Goal: Task Accomplishment & Management: Manage account settings

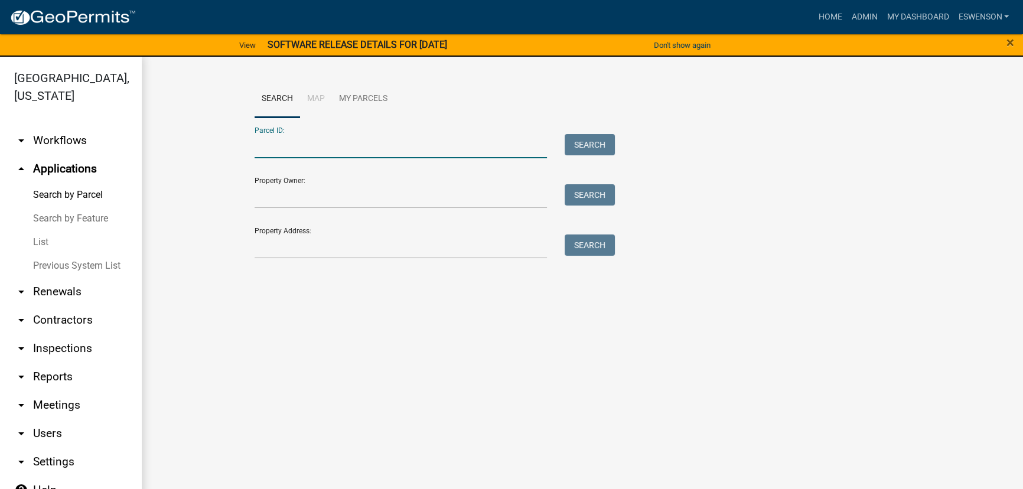
drag, startPoint x: 366, startPoint y: 155, endPoint x: 446, endPoint y: 178, distance: 83.0
click at [366, 155] on input "Parcel ID:" at bounding box center [401, 146] width 292 height 24
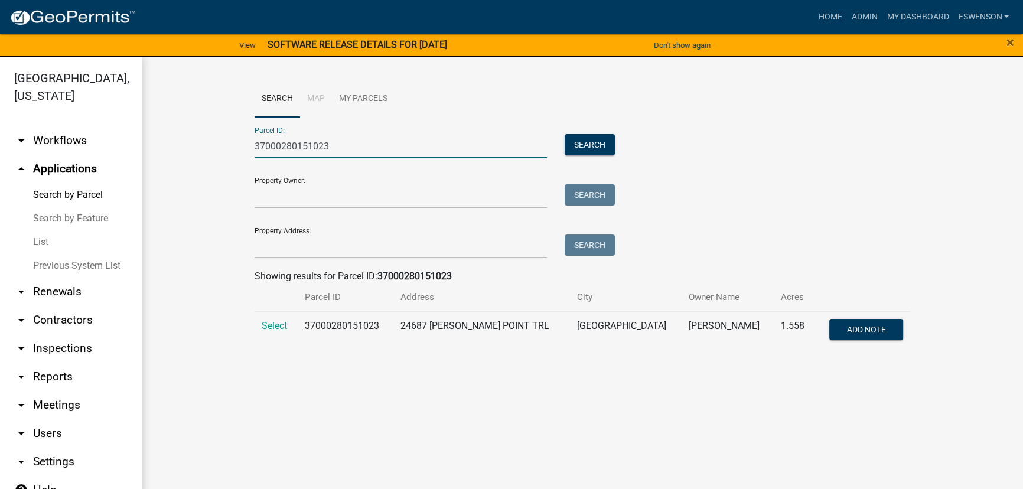
type input "37000280151023"
click at [270, 318] on td "Select" at bounding box center [276, 330] width 43 height 39
click at [267, 324] on span "Select" at bounding box center [274, 325] width 25 height 11
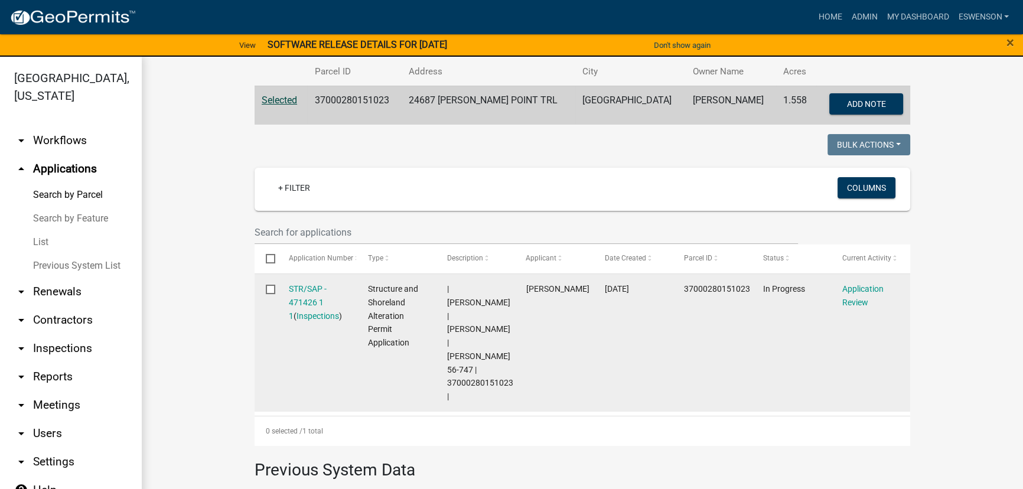
scroll to position [5, 0]
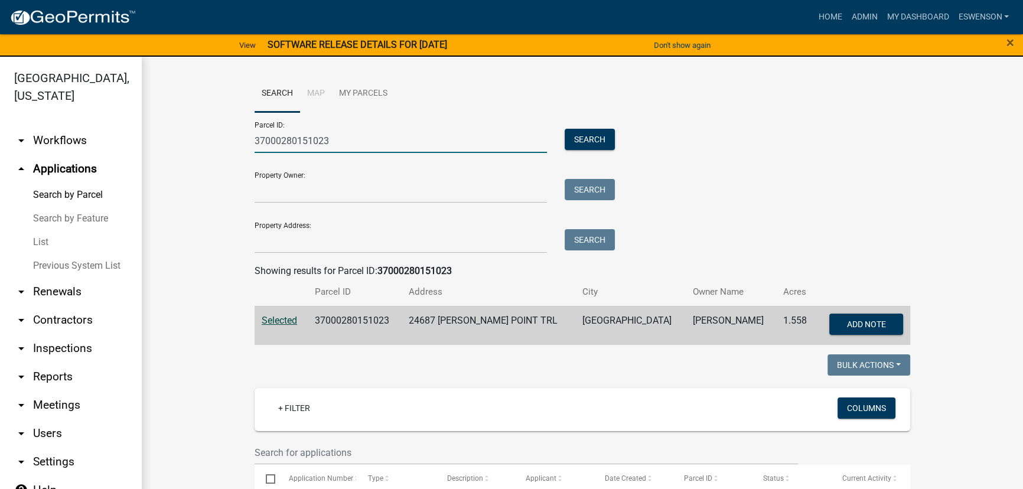
click at [317, 143] on input "37000280151023" at bounding box center [401, 141] width 292 height 24
click at [283, 239] on input "Property Address:" at bounding box center [401, 241] width 292 height 24
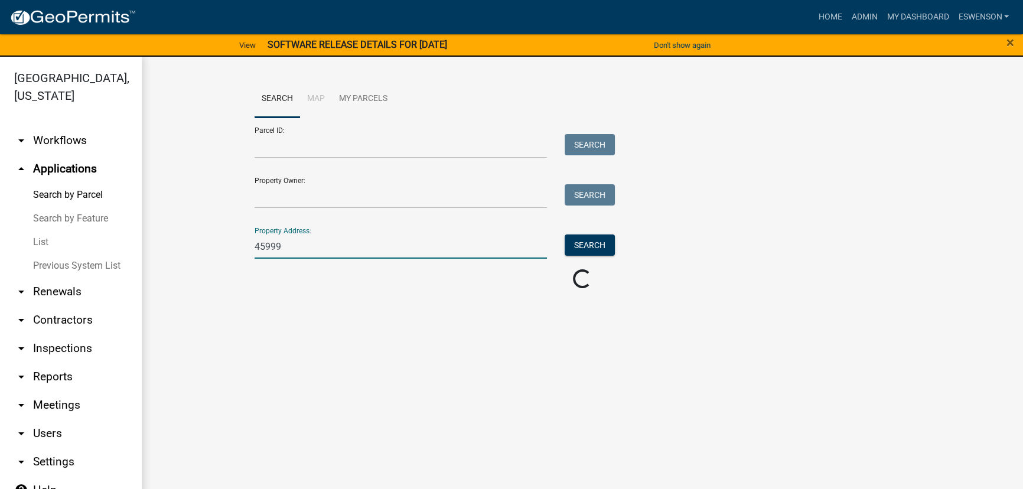
scroll to position [0, 0]
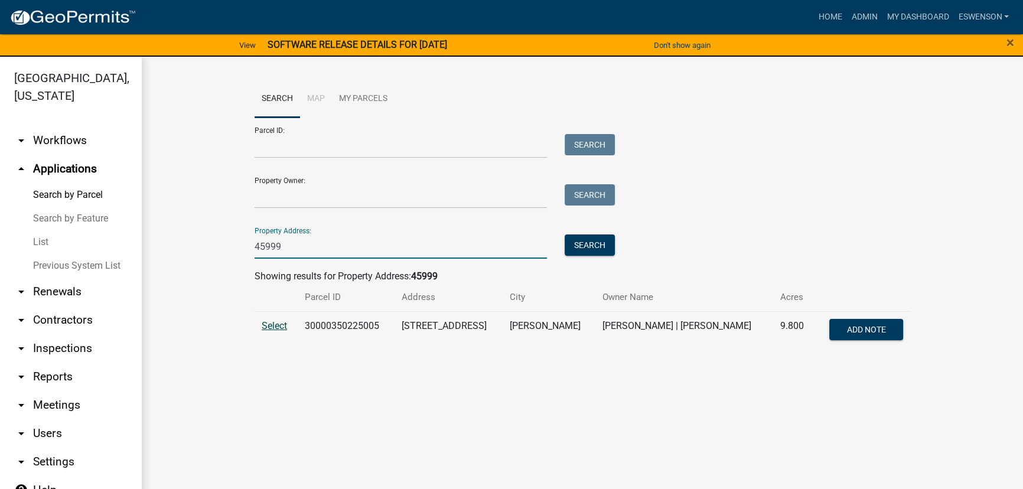
type input "45999"
click at [274, 325] on span "Select" at bounding box center [274, 325] width 25 height 11
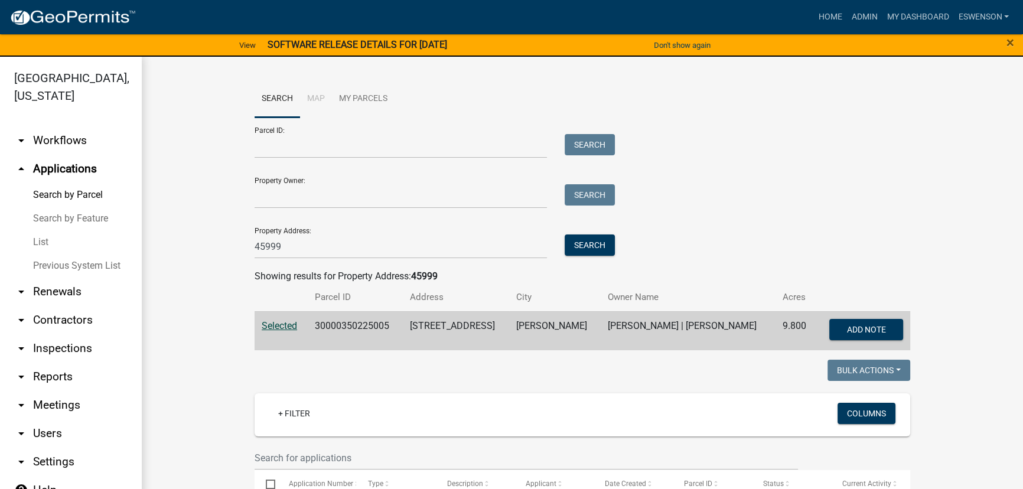
click at [302, 319] on td "Selected" at bounding box center [281, 330] width 53 height 39
click at [326, 324] on td "30000350225005" at bounding box center [355, 330] width 95 height 39
copy td "30000350225005"
click at [283, 235] on input "45999" at bounding box center [401, 246] width 292 height 24
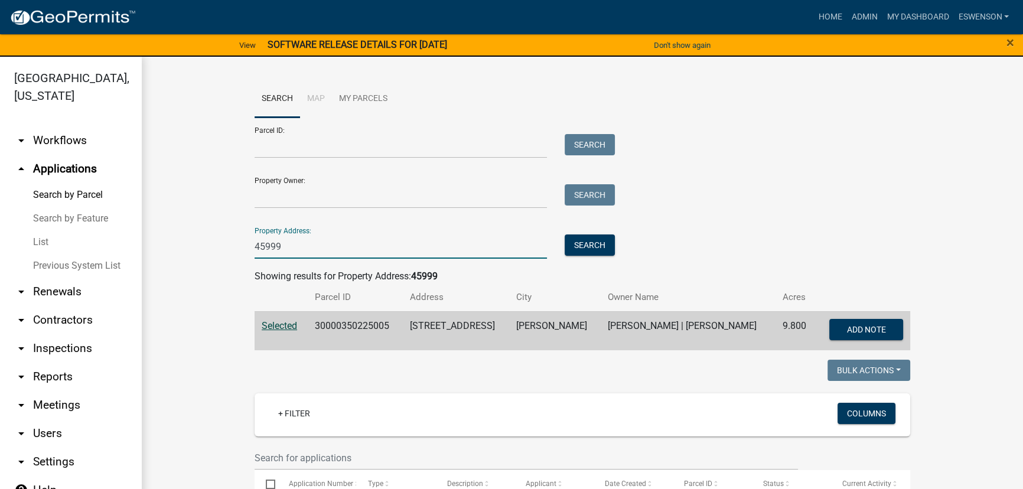
click at [283, 236] on input "45999" at bounding box center [401, 246] width 292 height 24
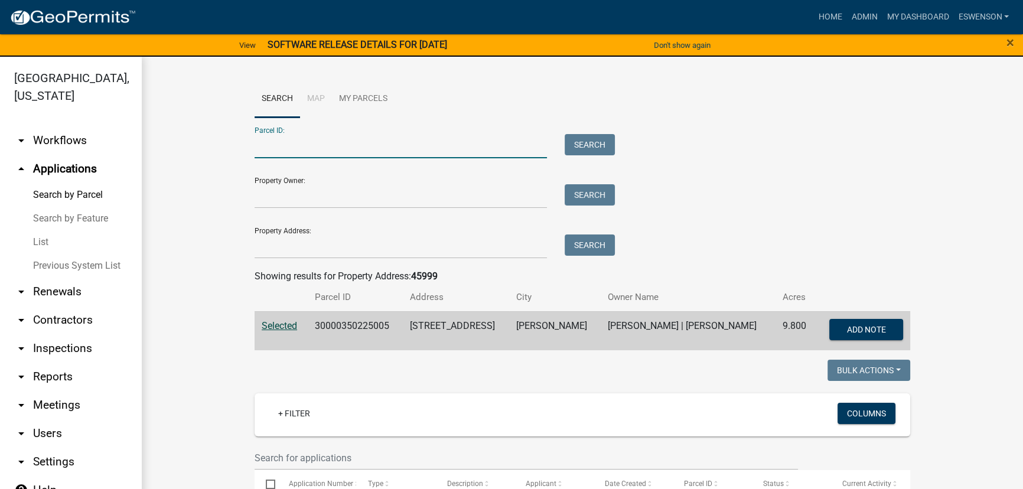
paste input "37000280151023"
type input "37000280151023"
click at [566, 152] on button "Search" at bounding box center [590, 144] width 50 height 21
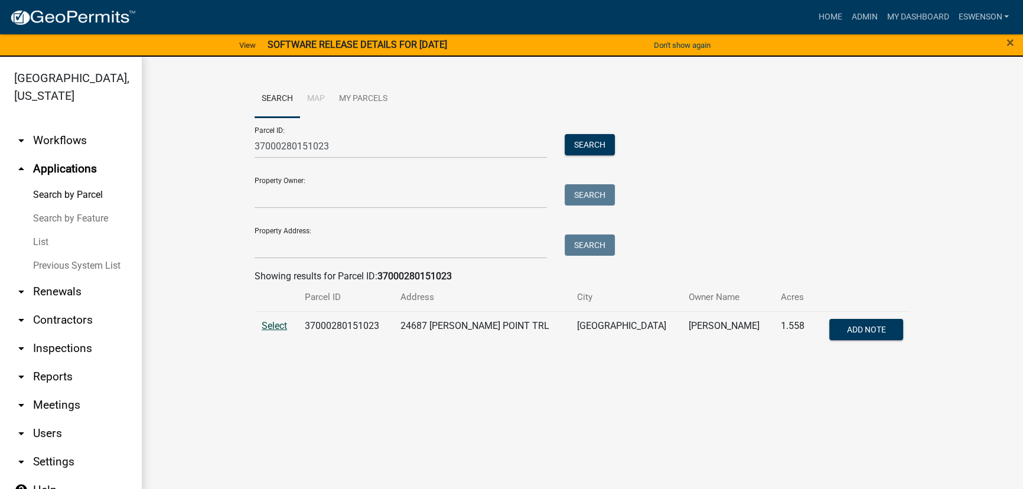
click at [273, 325] on span "Select" at bounding box center [274, 325] width 25 height 11
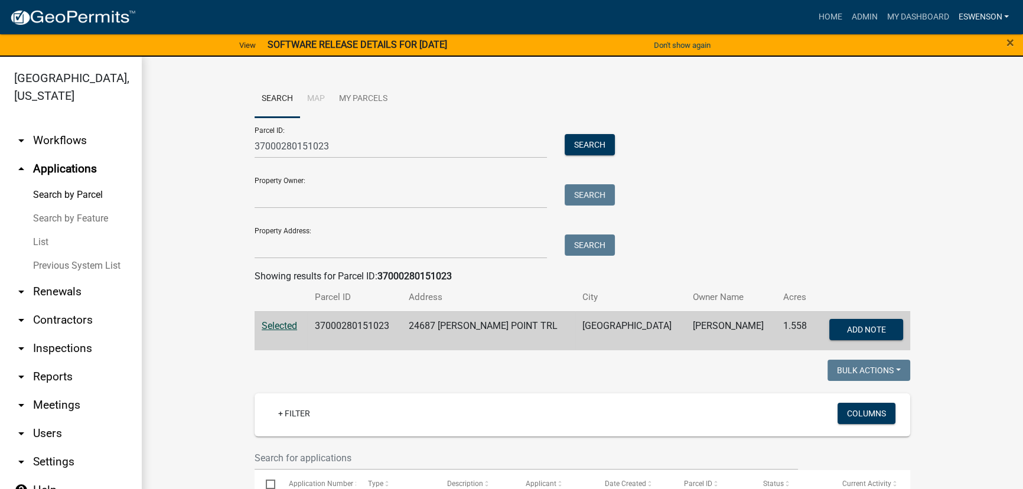
click at [980, 18] on link "eswenson" at bounding box center [983, 17] width 60 height 22
click at [77, 14] on img at bounding box center [72, 18] width 126 height 18
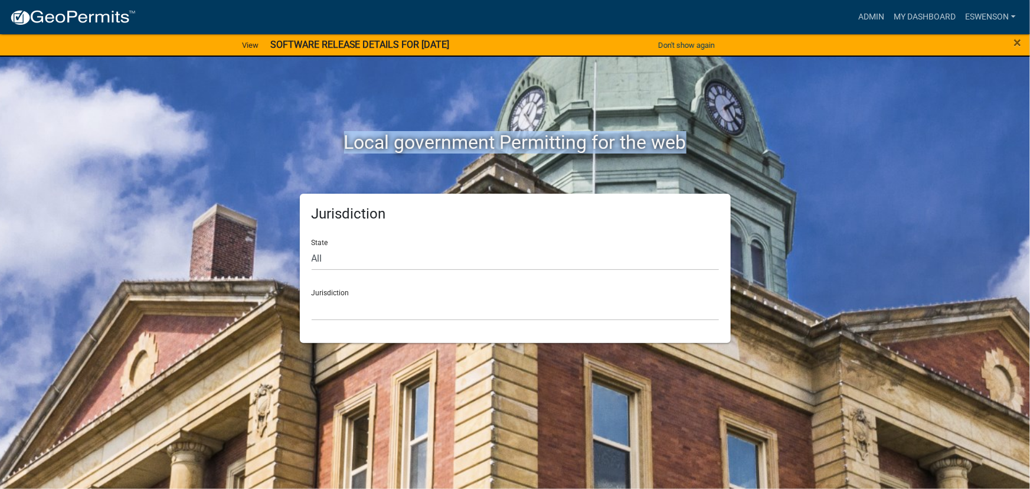
drag, startPoint x: 345, startPoint y: 142, endPoint x: 870, endPoint y: 183, distance: 526.0
click at [870, 183] on div "Local government Permitting for the web Jurisdiction State All Colorado Georgia…" at bounding box center [515, 244] width 1030 height 489
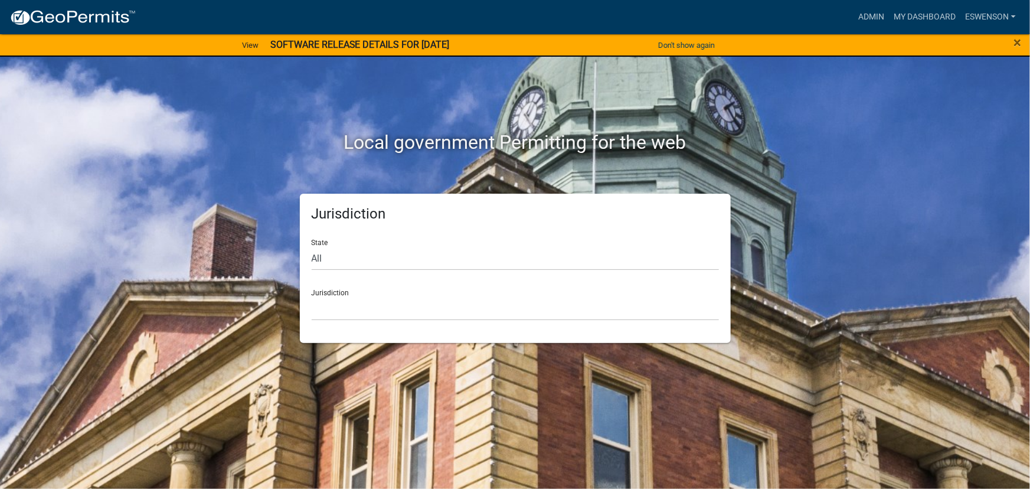
click at [702, 143] on h2 "Local government Permitting for the web" at bounding box center [515, 142] width 655 height 22
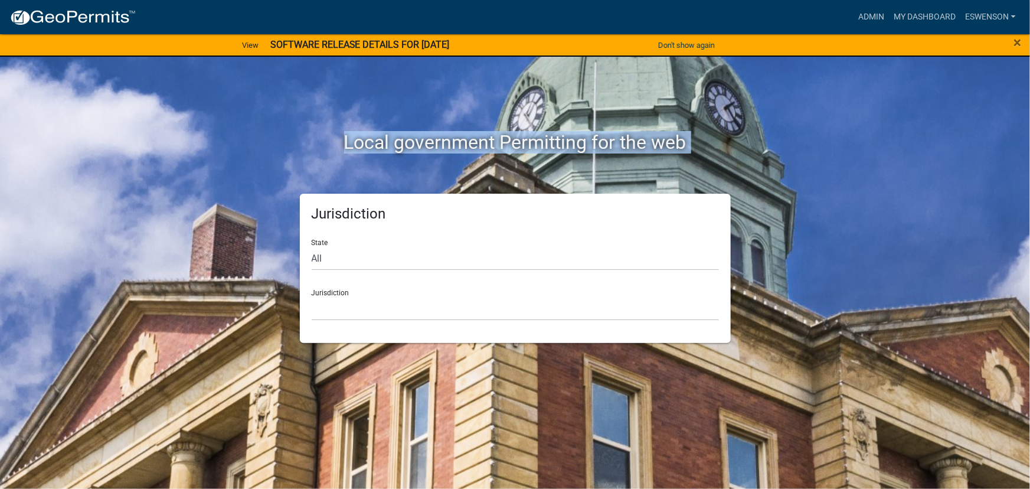
click at [702, 143] on h2 "Local government Permitting for the web" at bounding box center [515, 142] width 655 height 22
drag, startPoint x: 702, startPoint y: 143, endPoint x: 260, endPoint y: 159, distance: 442.0
click at [260, 159] on div "Local government Permitting for the web" at bounding box center [515, 118] width 673 height 151
click at [301, 99] on div "Local government Permitting for the web" at bounding box center [515, 118] width 673 height 151
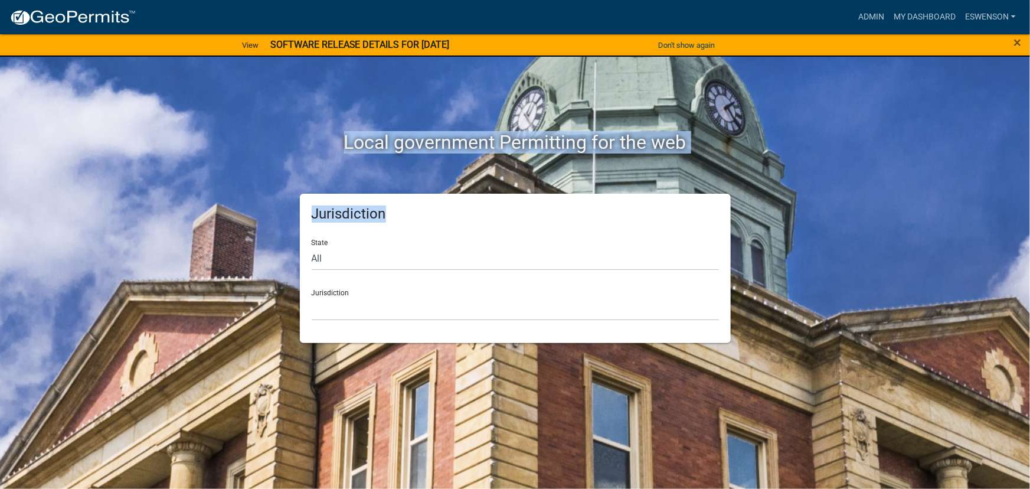
drag, startPoint x: 343, startPoint y: 135, endPoint x: 775, endPoint y: 197, distance: 436.6
click at [775, 197] on div "Local government Permitting for the web Jurisdiction State All Colorado Georgia…" at bounding box center [515, 193] width 673 height 301
click at [775, 197] on div "Jurisdiction State All Colorado Georgia Indiana Iowa Kansas Minnesota Ohio Sout…" at bounding box center [515, 268] width 673 height 149
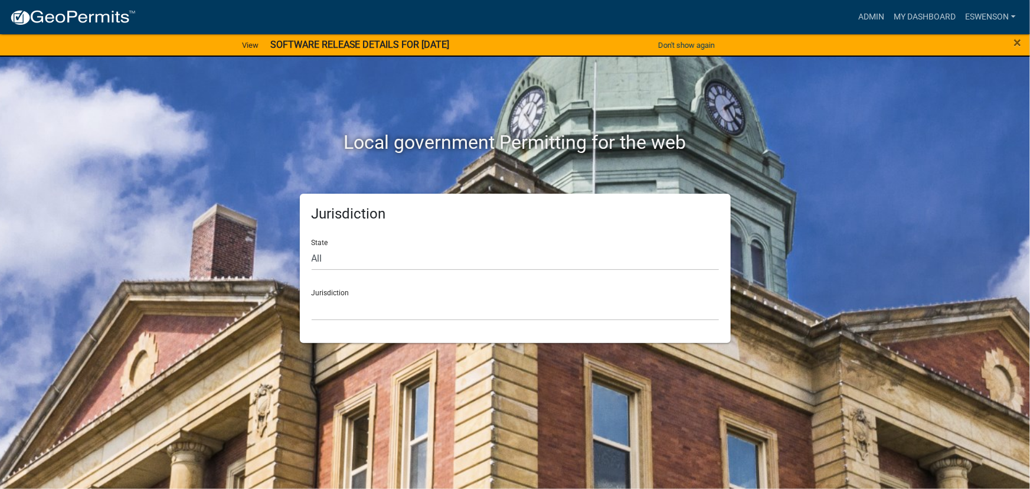
click at [286, 109] on div "Local government Permitting for the web" at bounding box center [515, 118] width 673 height 151
click at [1016, 40] on span "×" at bounding box center [1018, 42] width 8 height 17
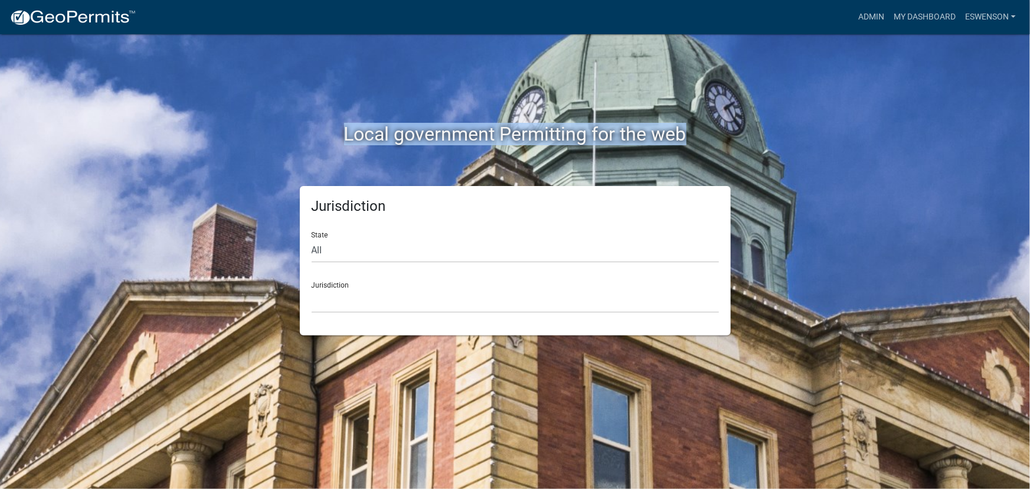
drag, startPoint x: 327, startPoint y: 137, endPoint x: 894, endPoint y: 151, distance: 567.1
click at [894, 151] on div "Local government Permitting for the web Jurisdiction State All Colorado Georgia…" at bounding box center [515, 244] width 1030 height 489
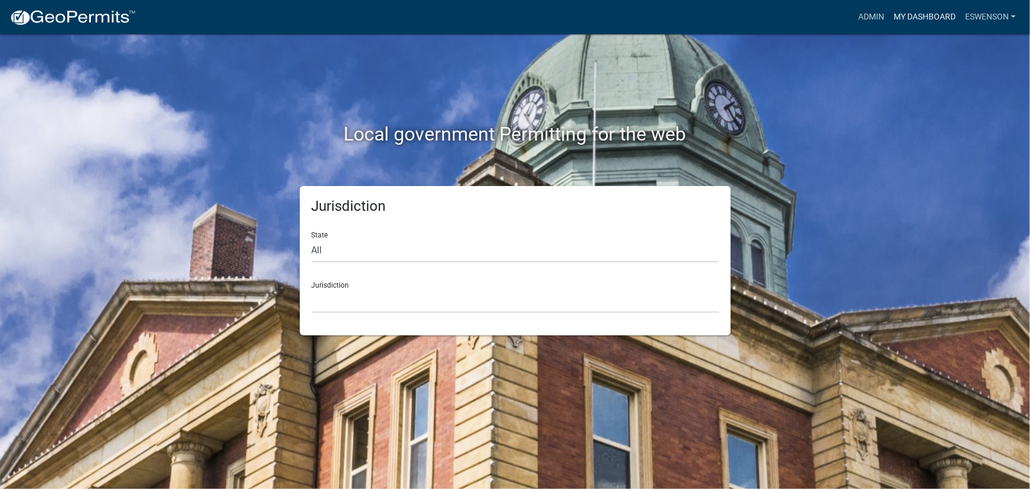
click at [918, 17] on link "My Dashboard" at bounding box center [924, 17] width 71 height 22
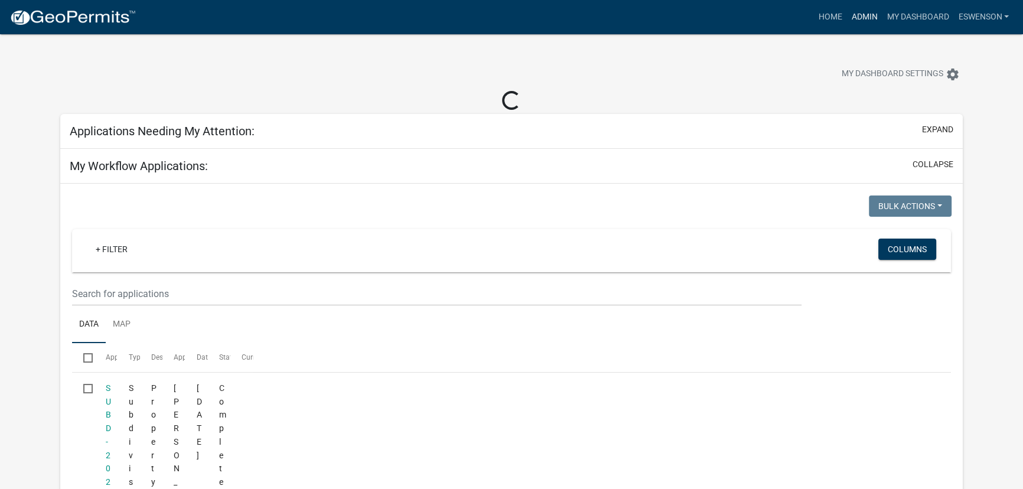
click at [863, 21] on link "Admin" at bounding box center [863, 17] width 35 height 22
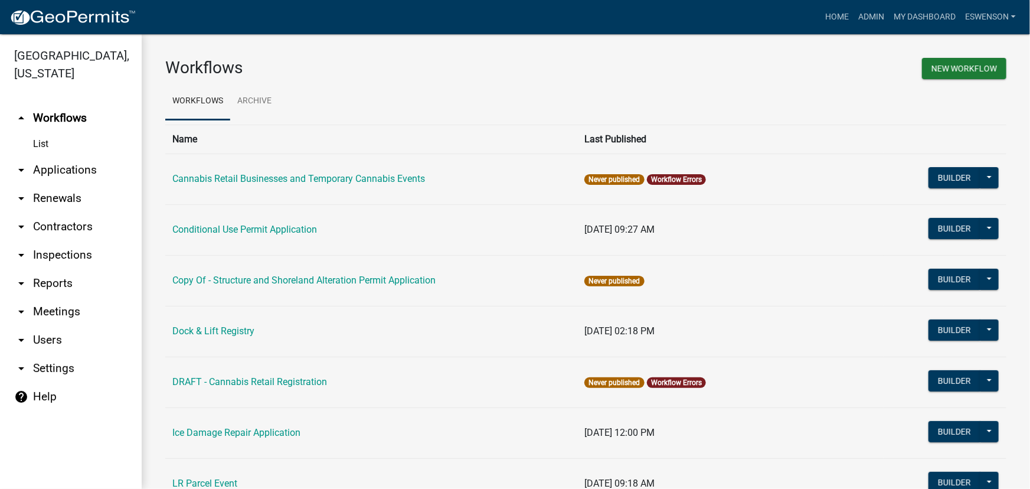
click at [86, 165] on link "arrow_drop_down Applications" at bounding box center [71, 170] width 142 height 28
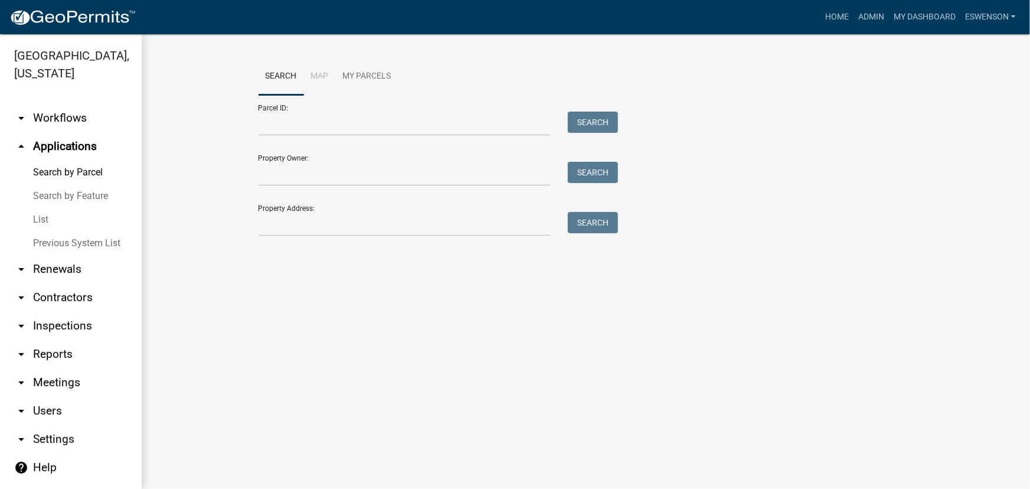
click at [54, 117] on link "arrow_drop_down Workflows" at bounding box center [71, 118] width 142 height 28
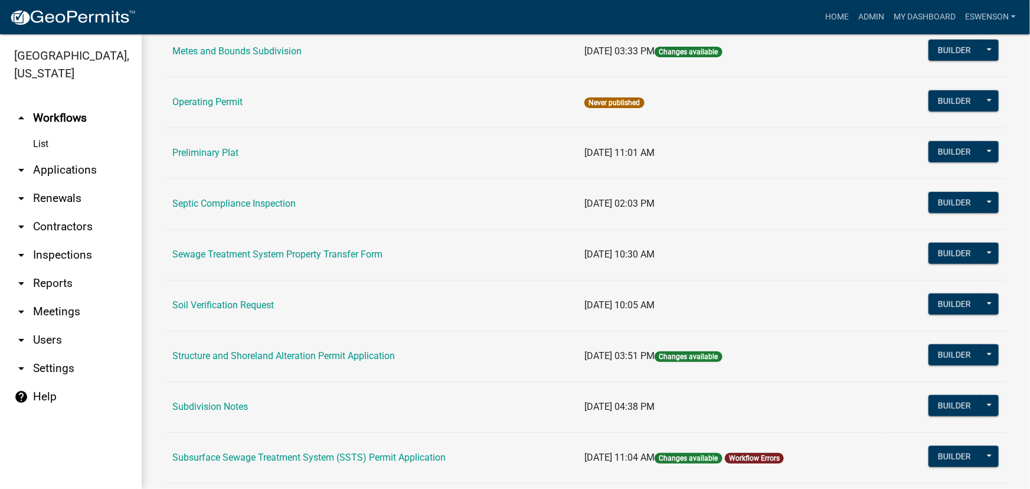
scroll to position [537, 0]
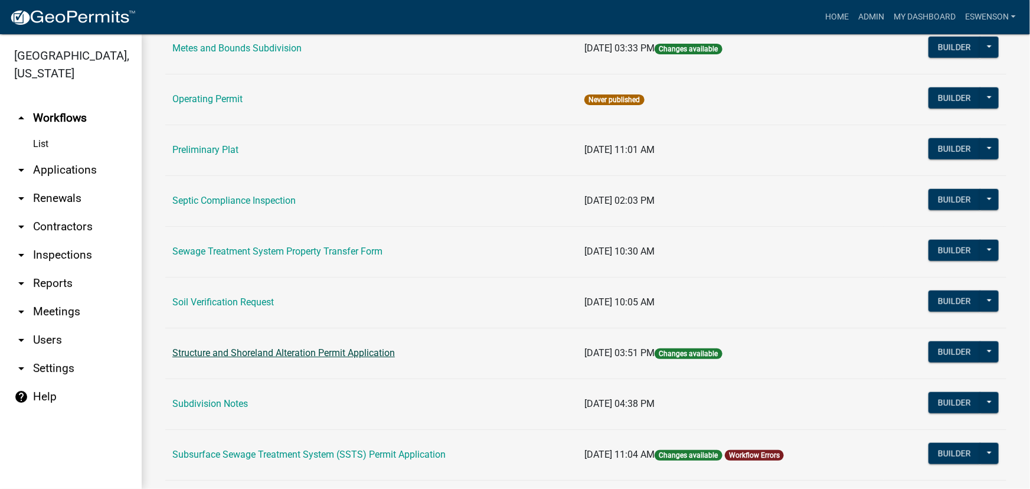
click at [285, 354] on link "Structure and Shoreland Alteration Permit Application" at bounding box center [283, 352] width 223 height 11
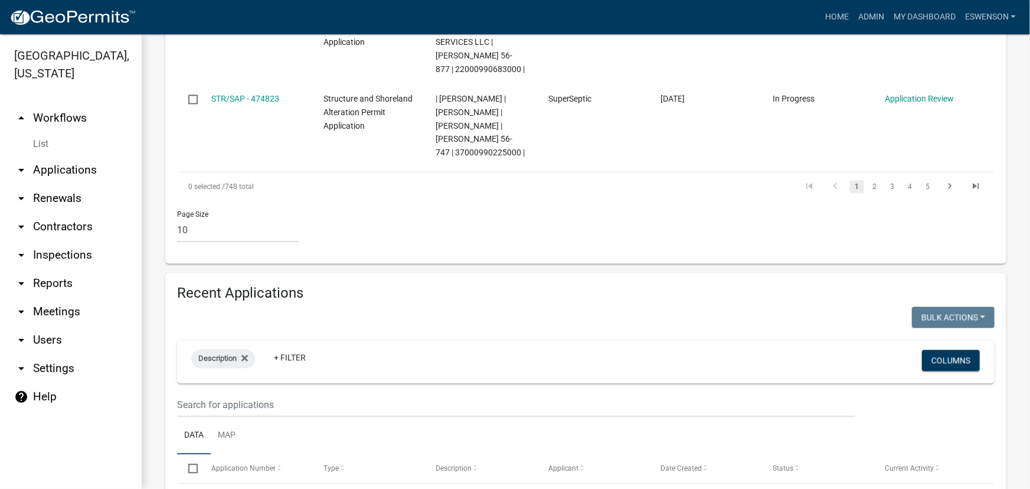
scroll to position [1127, 0]
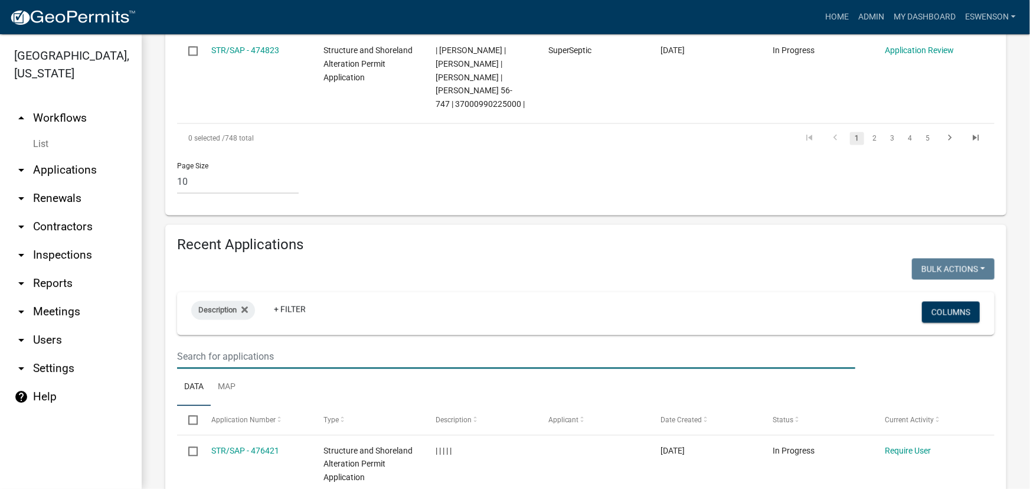
drag, startPoint x: 279, startPoint y: 295, endPoint x: 299, endPoint y: 300, distance: 20.8
click at [279, 345] on input "text" at bounding box center [516, 357] width 679 height 24
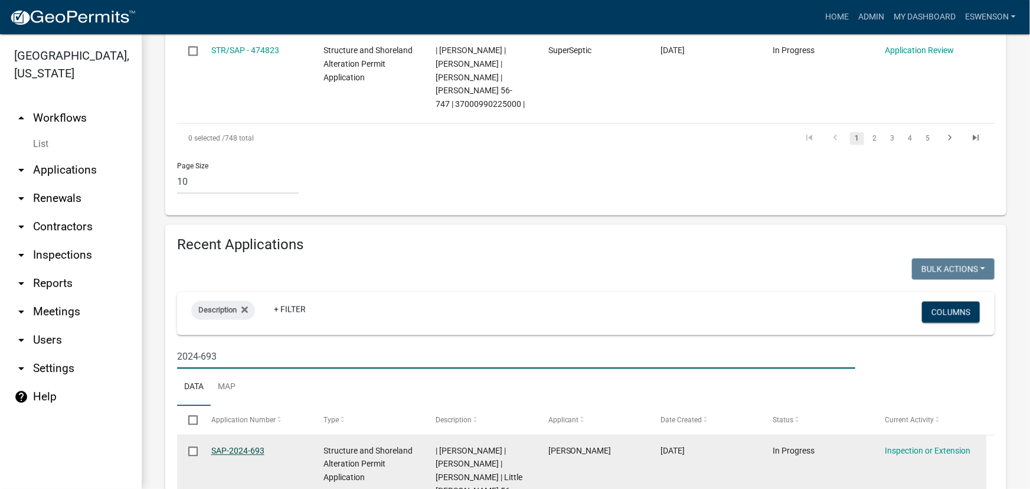
type input "2024-693"
click at [260, 446] on link "SAP-2024-693" at bounding box center [237, 450] width 53 height 9
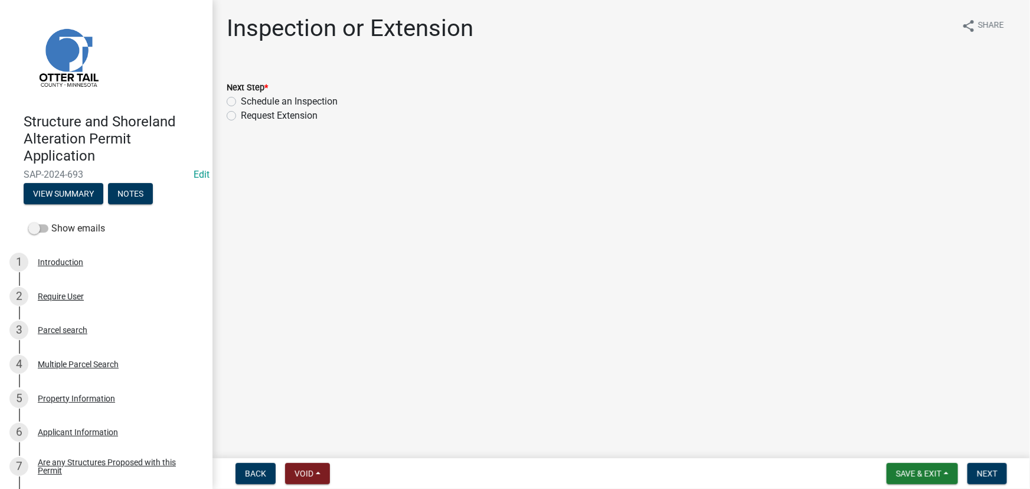
click at [295, 106] on label "Schedule an Inspection" at bounding box center [289, 101] width 97 height 14
click at [249, 102] on input "Schedule an Inspection" at bounding box center [245, 98] width 8 height 8
radio input "true"
click at [993, 469] on span "Next" at bounding box center [987, 473] width 21 height 9
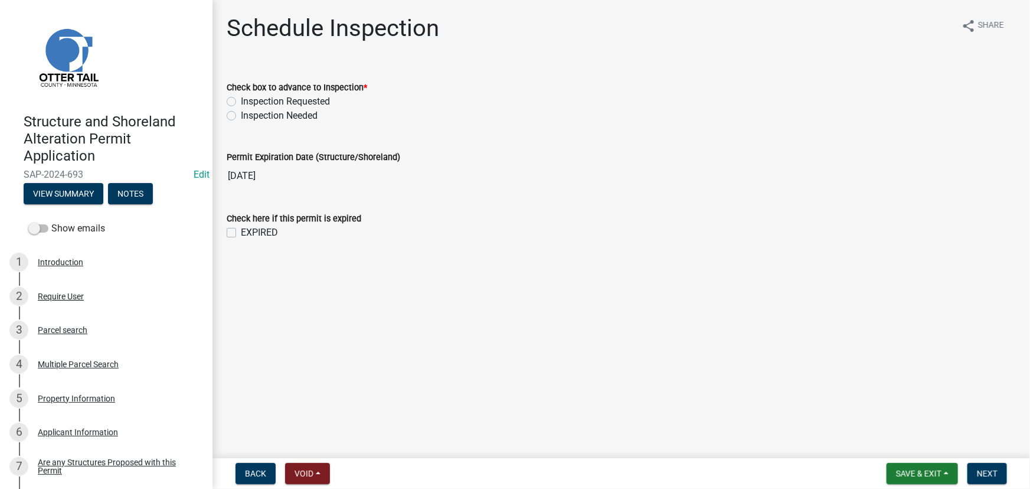
click at [279, 100] on label "Inspection Requested" at bounding box center [285, 101] width 89 height 14
click at [249, 100] on input "Inspection Requested" at bounding box center [245, 98] width 8 height 8
radio input "true"
click at [985, 480] on button "Next" at bounding box center [988, 473] width 40 height 21
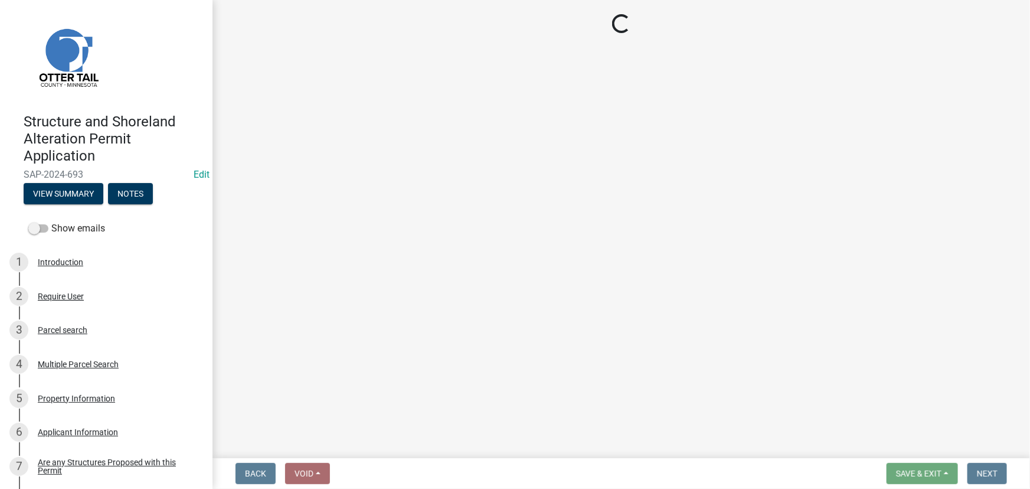
select select "710d5f49-2663-4e73-9718-d0c4e189f5ed"
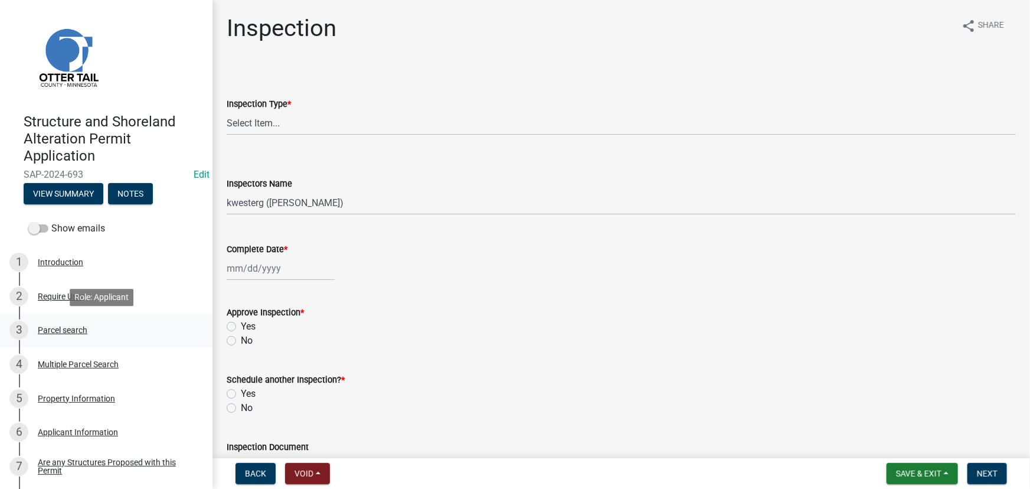
click at [58, 322] on div "3 Parcel search" at bounding box center [101, 330] width 184 height 19
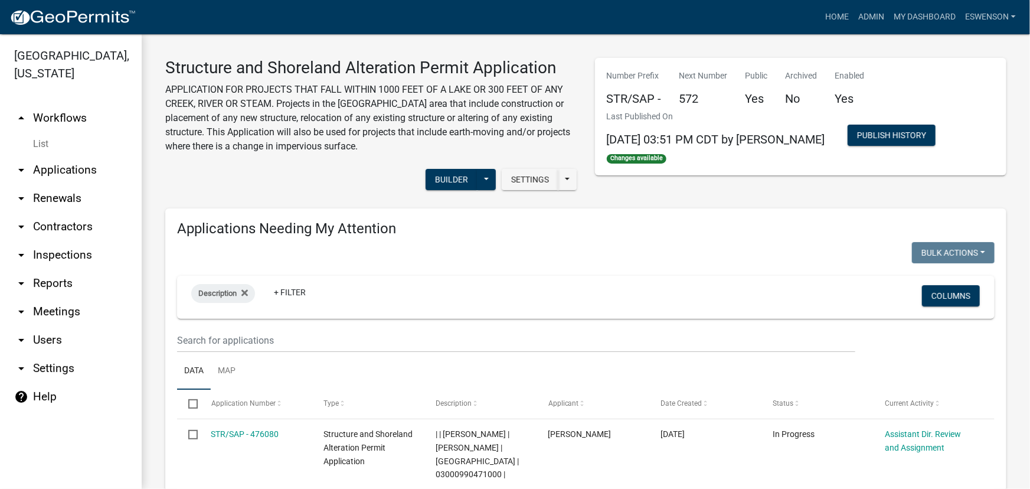
click at [73, 169] on link "arrow_drop_down Applications" at bounding box center [71, 170] width 142 height 28
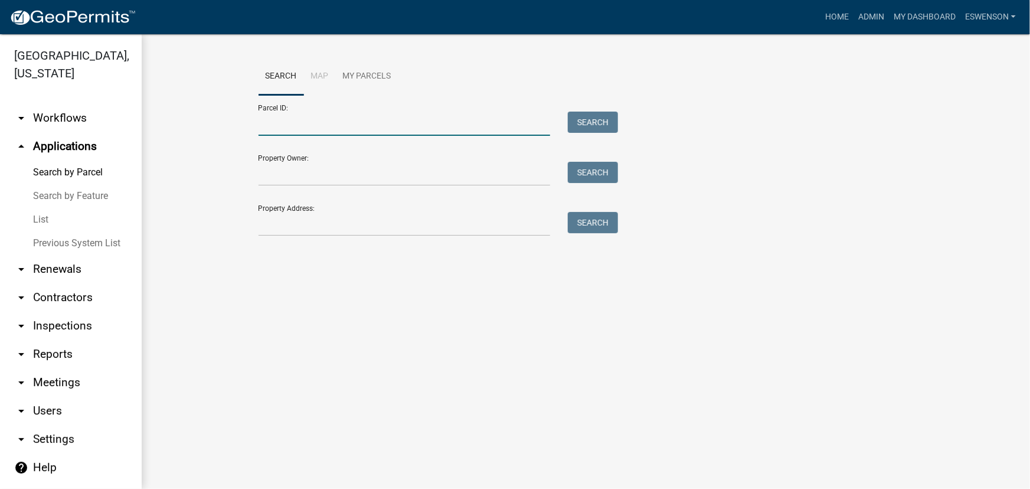
click at [318, 129] on input "Parcel ID:" at bounding box center [405, 124] width 292 height 24
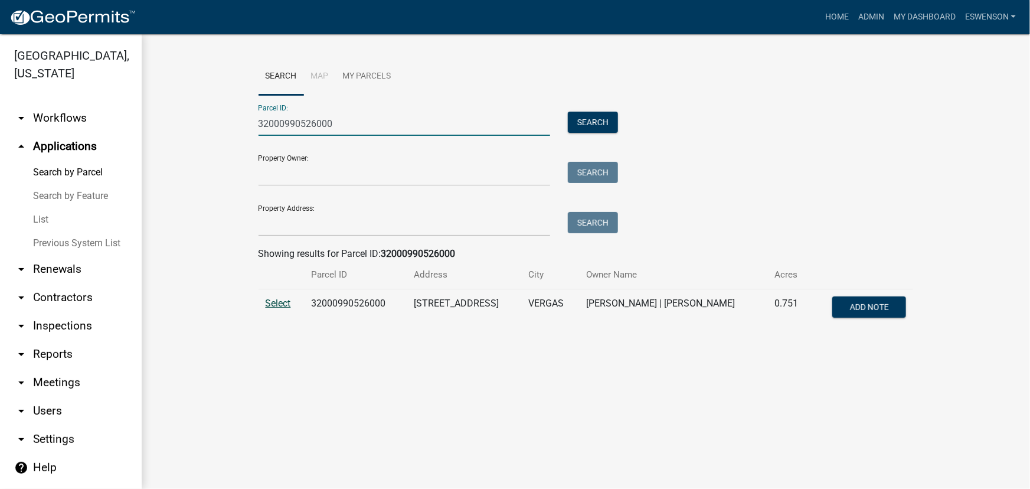
type input "32000990526000"
click at [275, 301] on span "Select" at bounding box center [278, 303] width 25 height 11
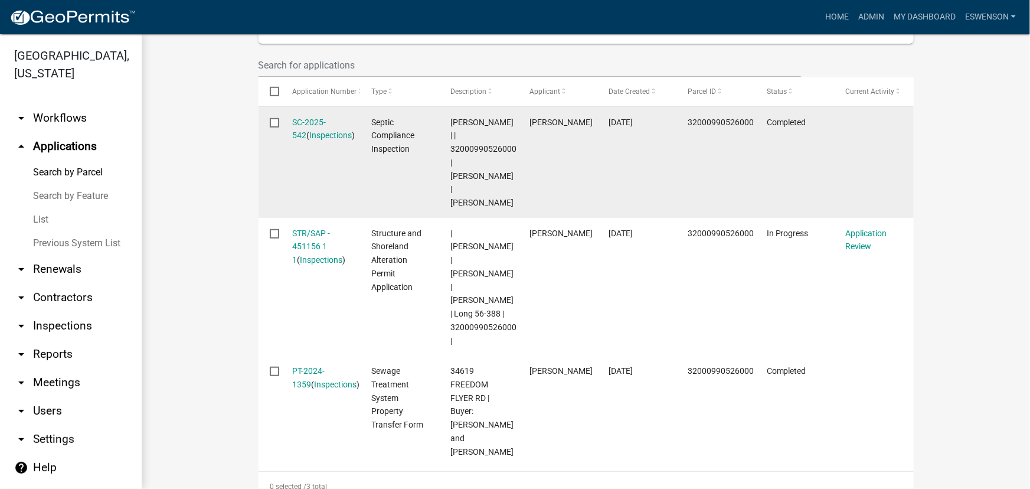
scroll to position [389, 0]
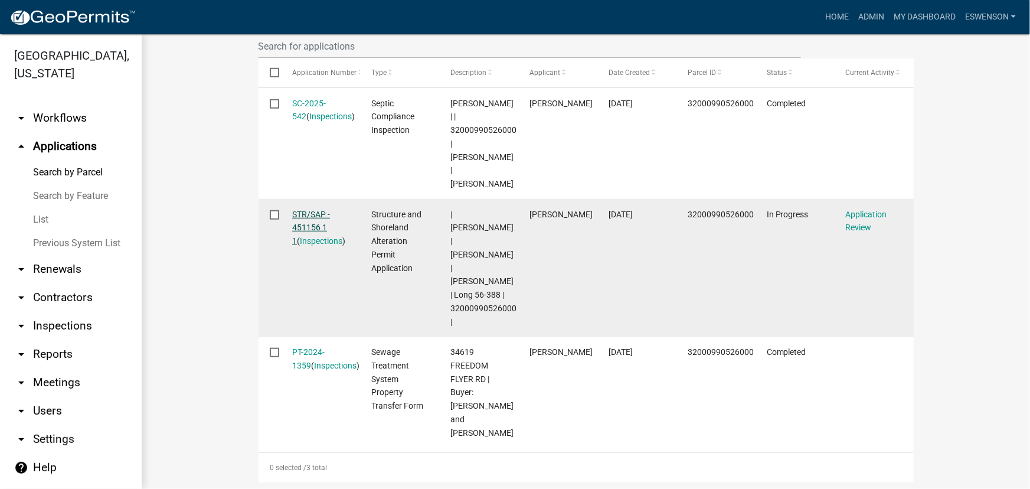
click at [298, 218] on link "STR/SAP - 451156 1 1" at bounding box center [311, 228] width 38 height 37
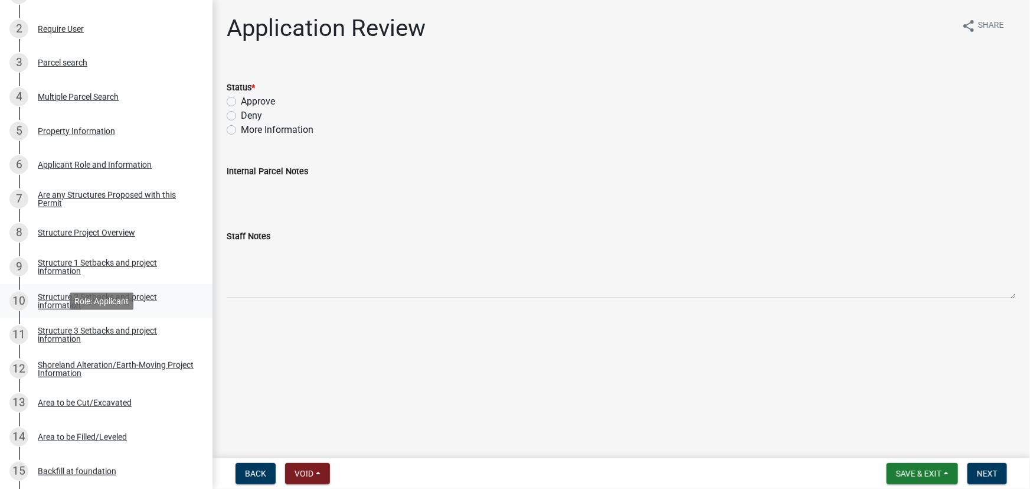
scroll to position [268, 0]
click at [88, 232] on div "Structure Project Overview" at bounding box center [86, 232] width 97 height 8
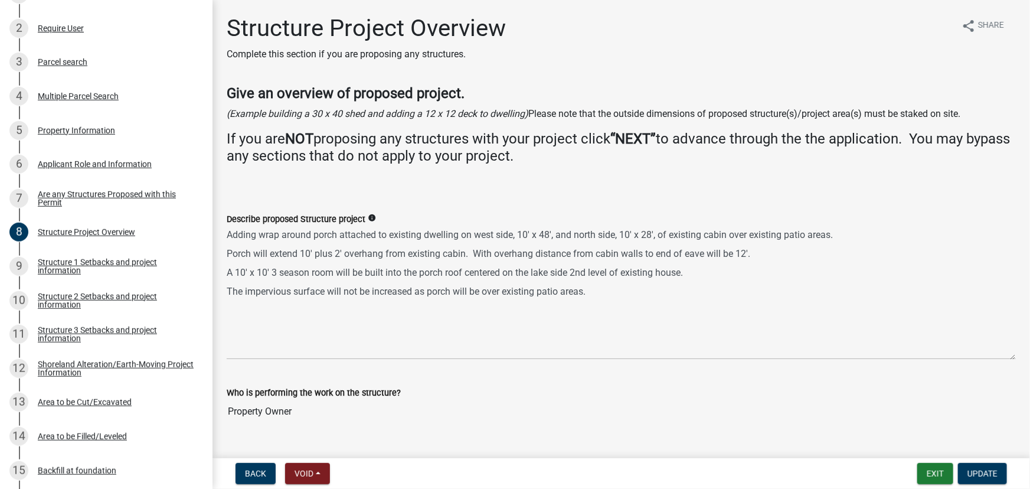
drag, startPoint x: 1013, startPoint y: 280, endPoint x: 1017, endPoint y: 359, distance: 78.6
click at [1017, 359] on div "Structure Project Overview Complete this section if you are proposing any struc…" at bounding box center [622, 228] width 818 height 429
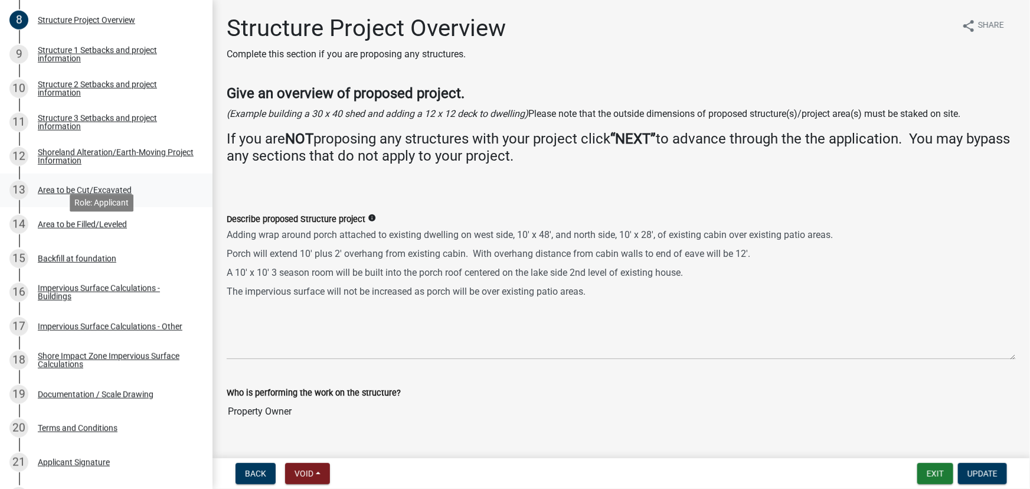
scroll to position [483, 0]
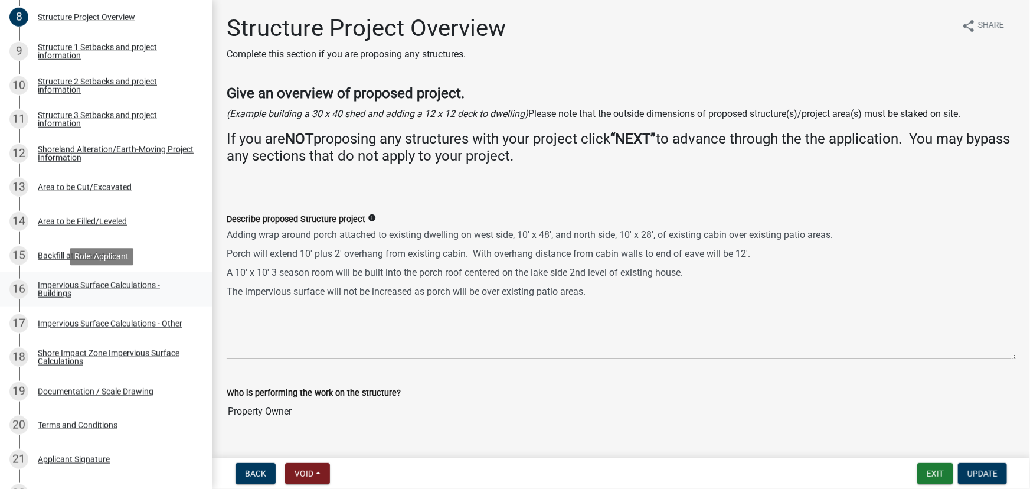
click at [70, 281] on div "Impervious Surface Calculations - Buildings" at bounding box center [116, 289] width 156 height 17
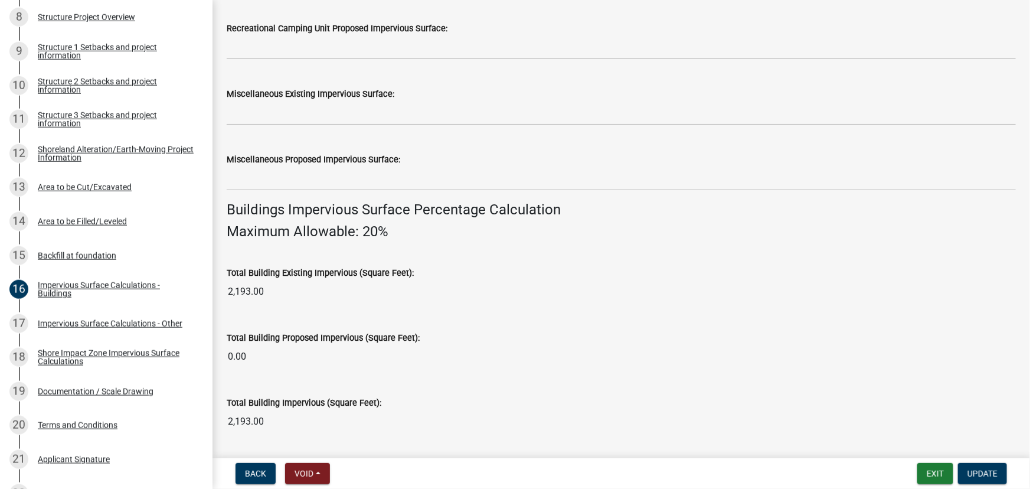
scroll to position [697, 0]
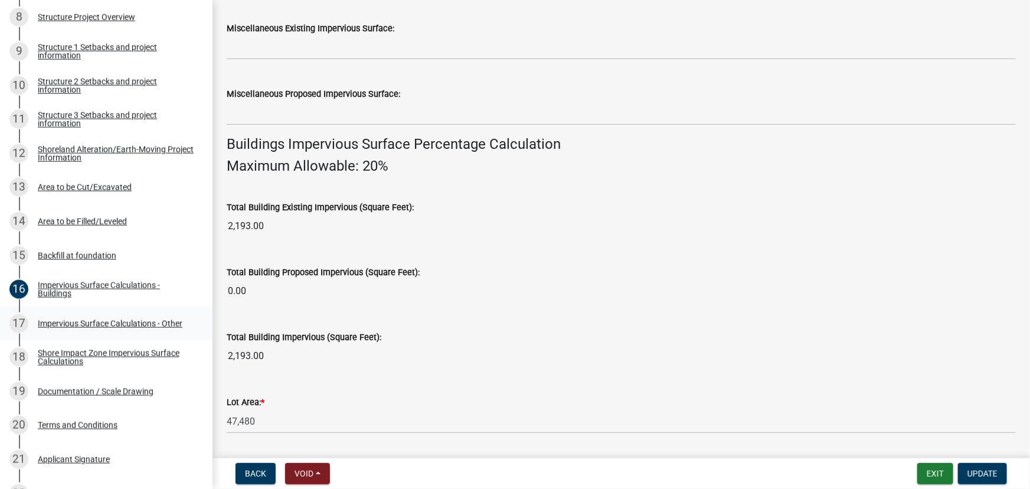
click at [60, 314] on div "17 Impervious Surface Calculations - Other" at bounding box center [101, 323] width 184 height 19
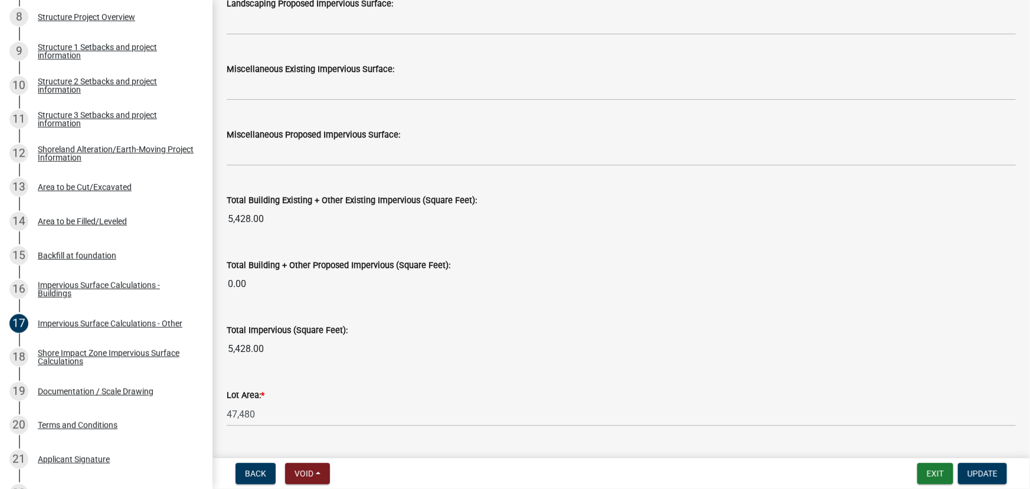
scroll to position [1339, 0]
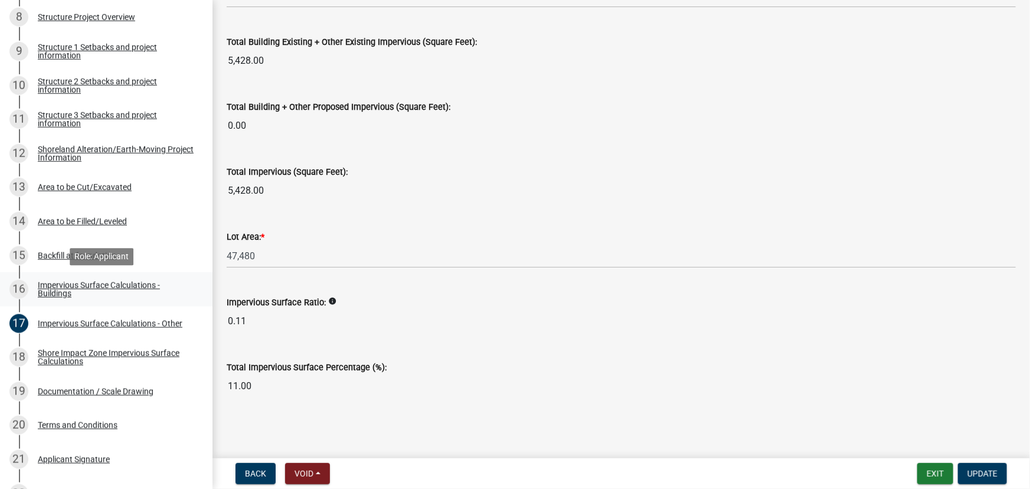
click at [57, 285] on div "Impervious Surface Calculations - Buildings" at bounding box center [116, 289] width 156 height 17
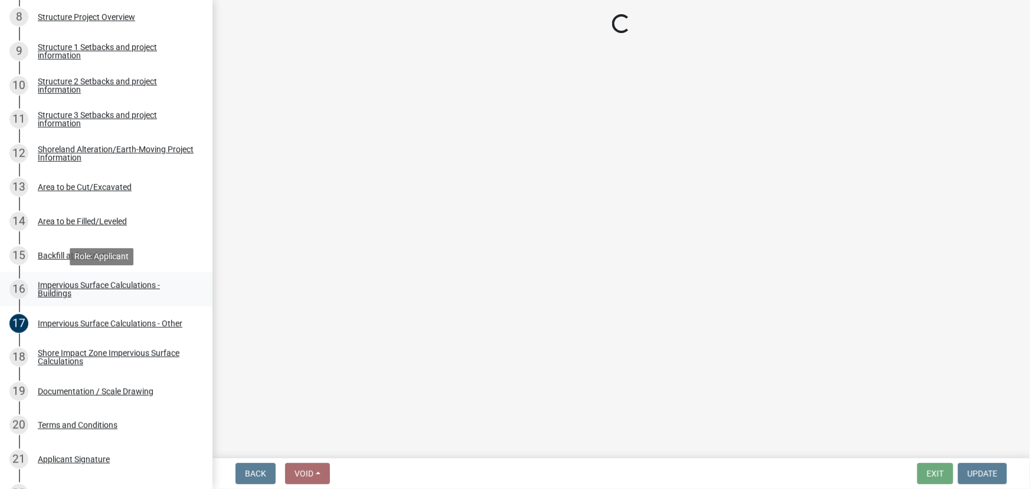
scroll to position [0, 0]
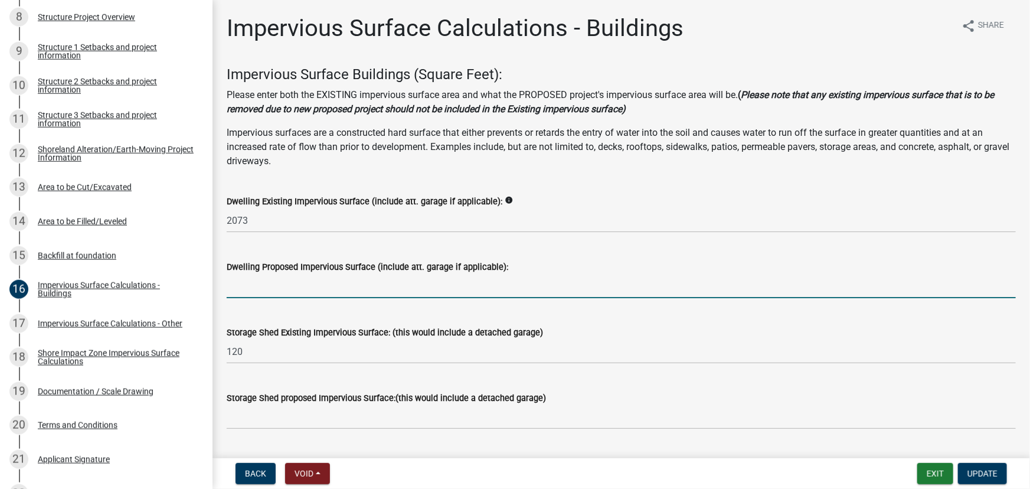
click at [259, 283] on input "text" at bounding box center [622, 286] width 790 height 24
type input "760"
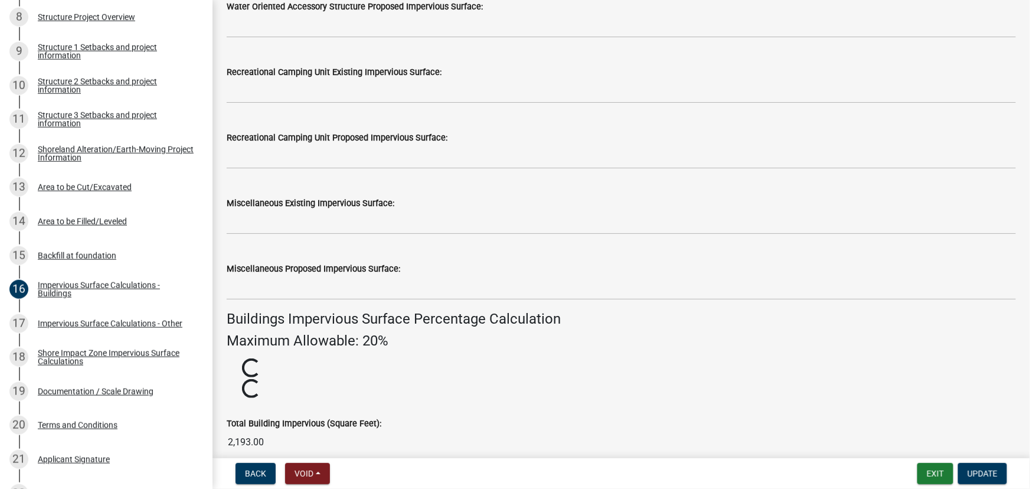
scroll to position [775, 0]
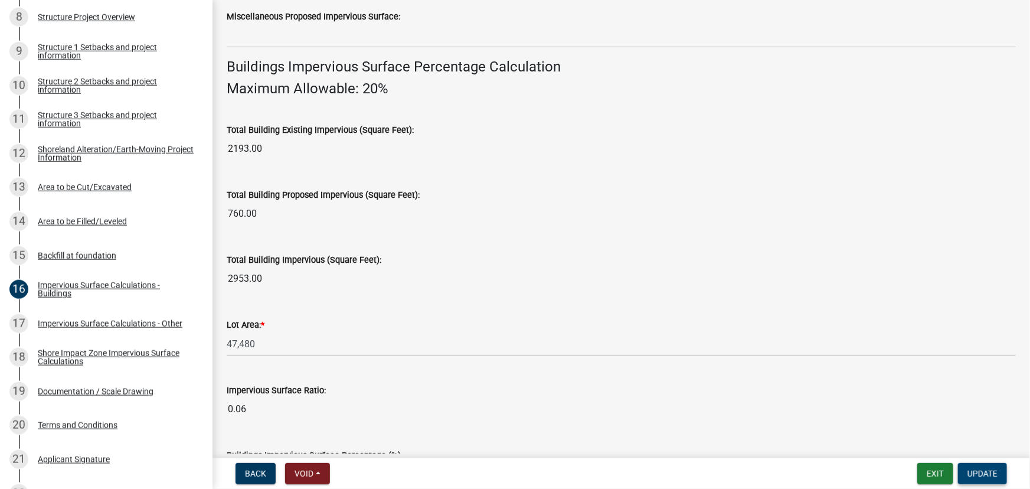
click at [999, 469] on button "Update" at bounding box center [982, 473] width 49 height 21
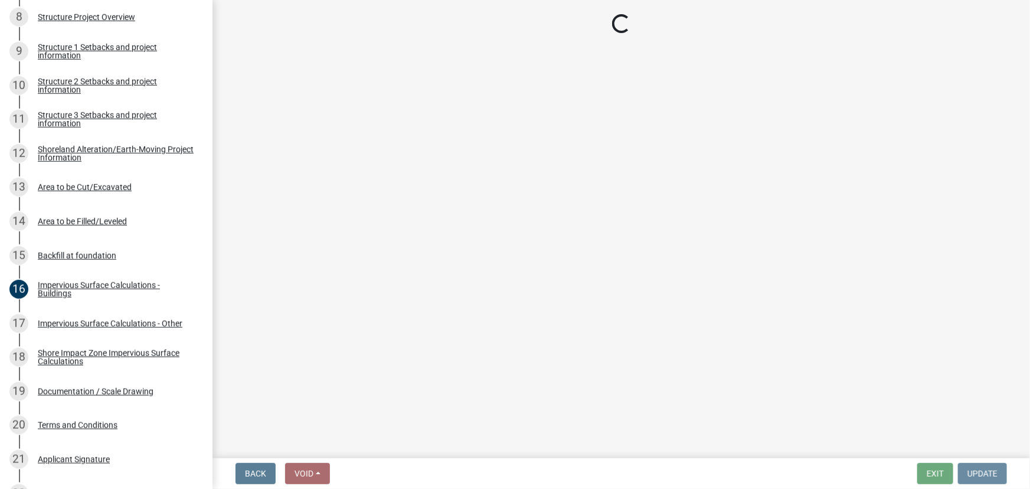
scroll to position [0, 0]
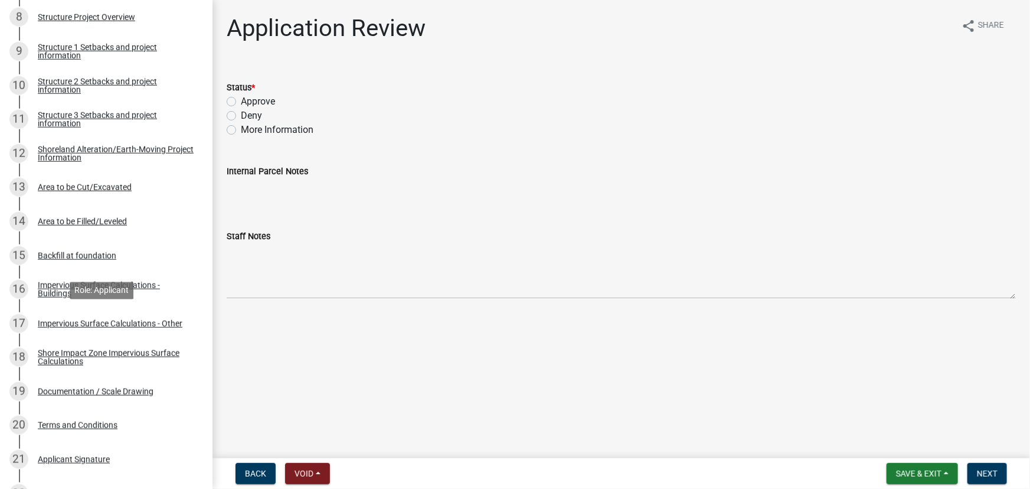
click at [84, 319] on div "Impervious Surface Calculations - Other" at bounding box center [110, 323] width 145 height 8
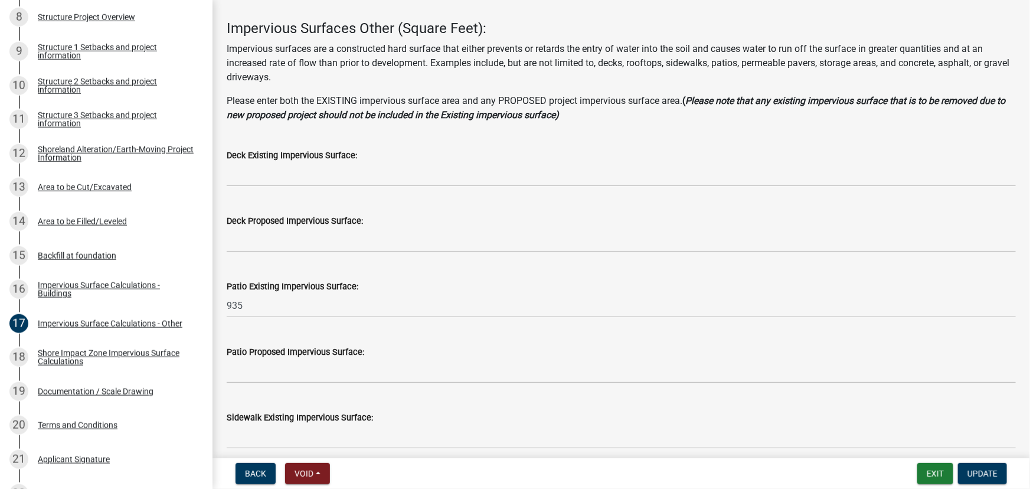
scroll to position [161, 0]
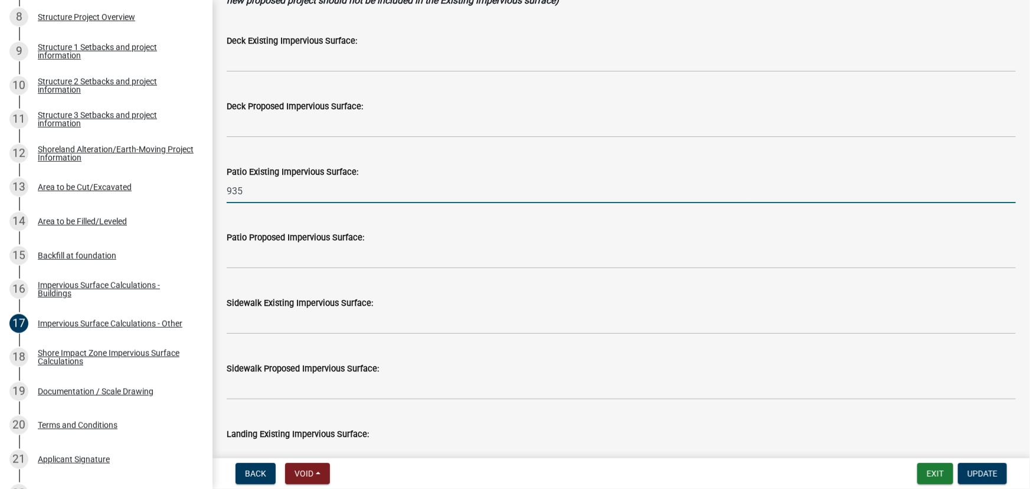
click at [243, 190] on input "935" at bounding box center [622, 191] width 790 height 24
type input "175"
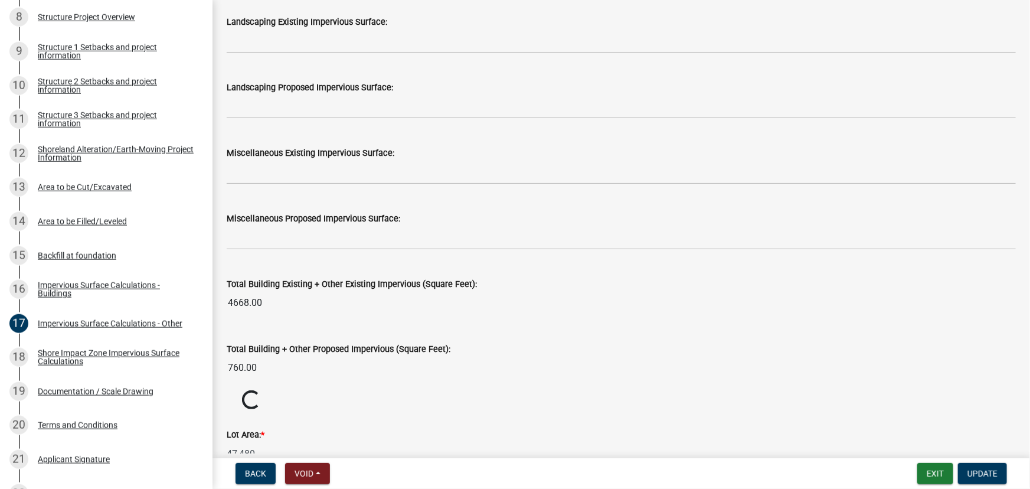
scroll to position [1295, 0]
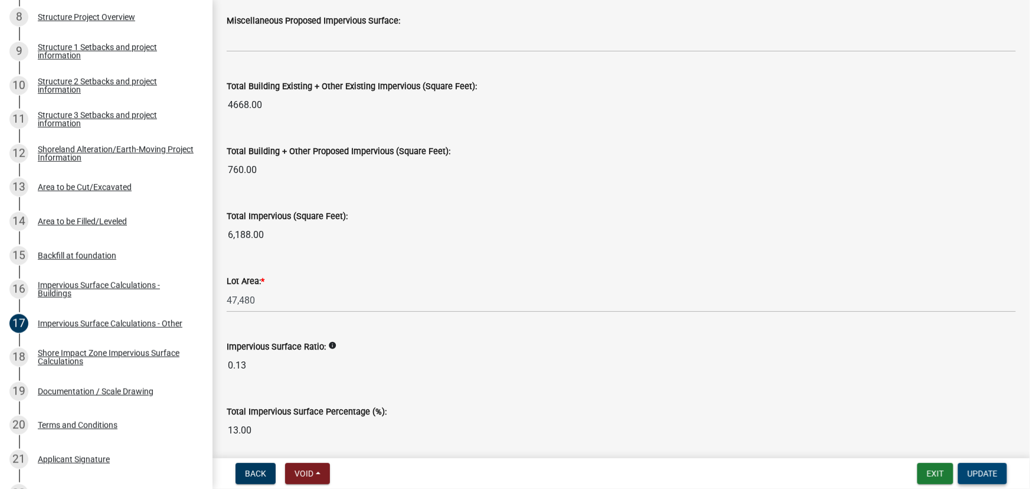
click at [997, 472] on span "Update" at bounding box center [983, 473] width 30 height 9
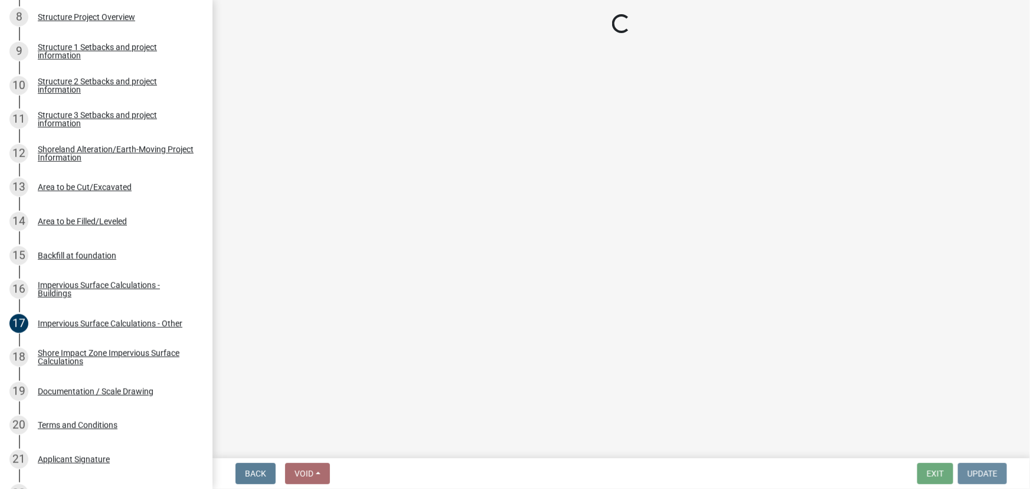
scroll to position [0, 0]
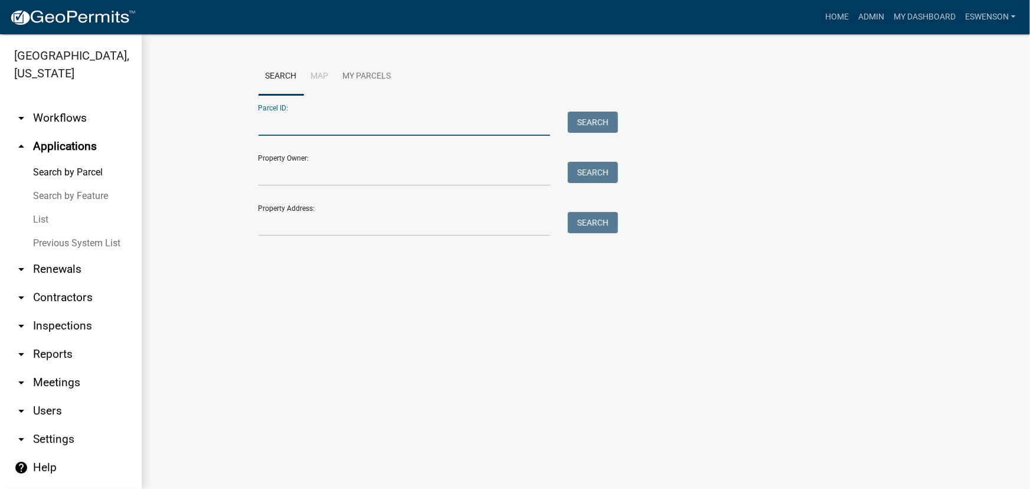
paste input "41000290188000"
click at [582, 120] on button "Search" at bounding box center [593, 122] width 50 height 21
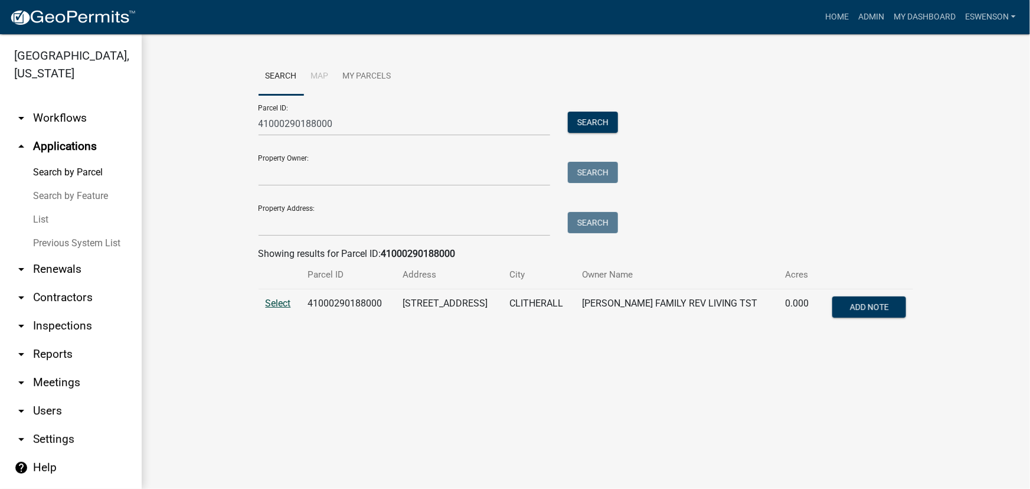
click at [285, 307] on span "Select" at bounding box center [278, 303] width 25 height 11
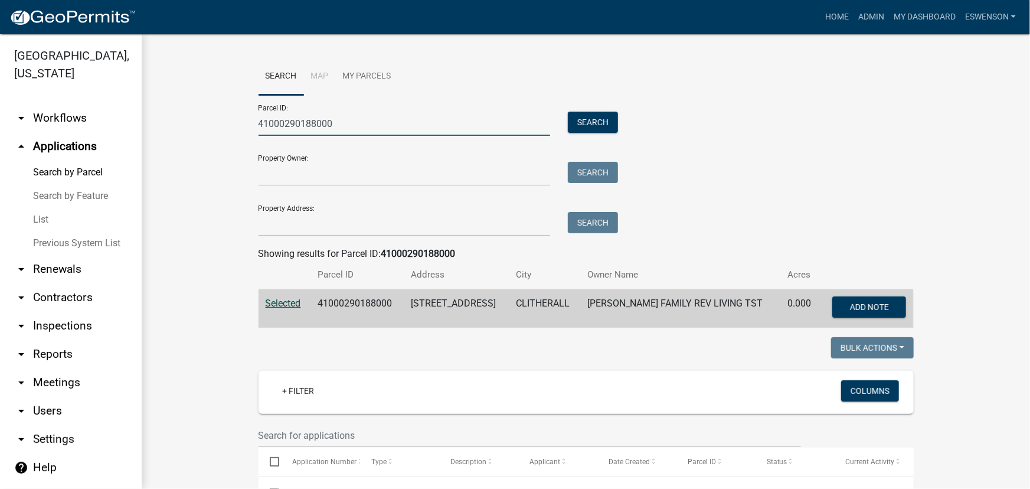
click at [321, 127] on input "41000290188000" at bounding box center [405, 124] width 292 height 24
paste input "56000990561"
type input "56000990561000"
click at [572, 113] on button "Search" at bounding box center [593, 122] width 50 height 21
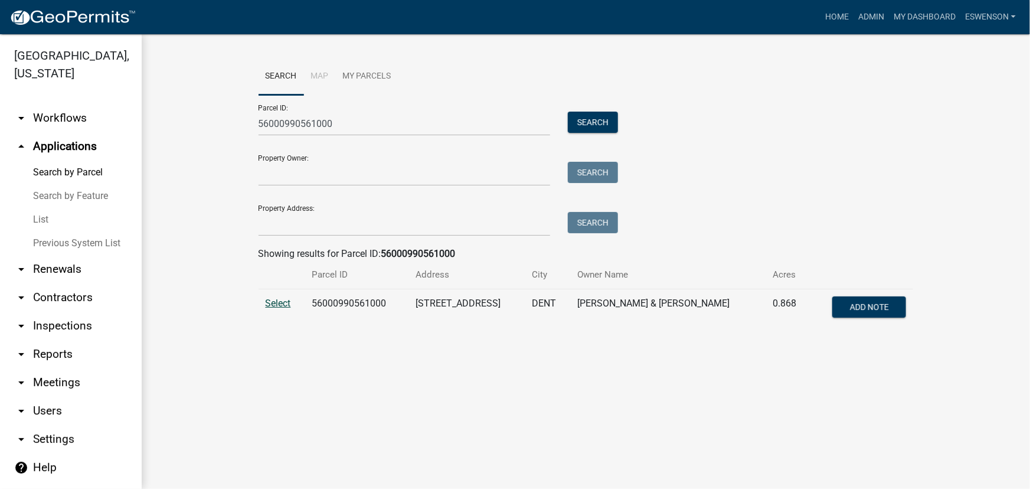
click at [279, 303] on span "Select" at bounding box center [278, 303] width 25 height 11
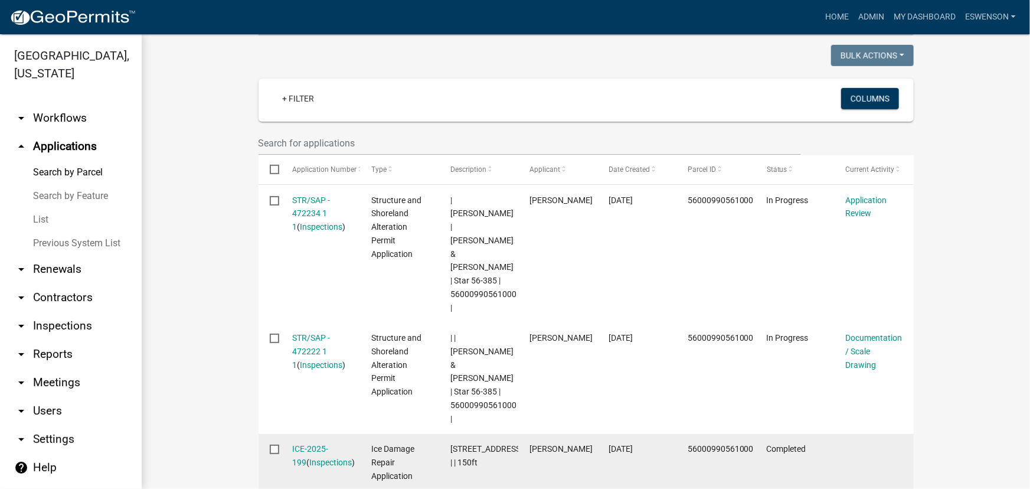
scroll to position [96, 0]
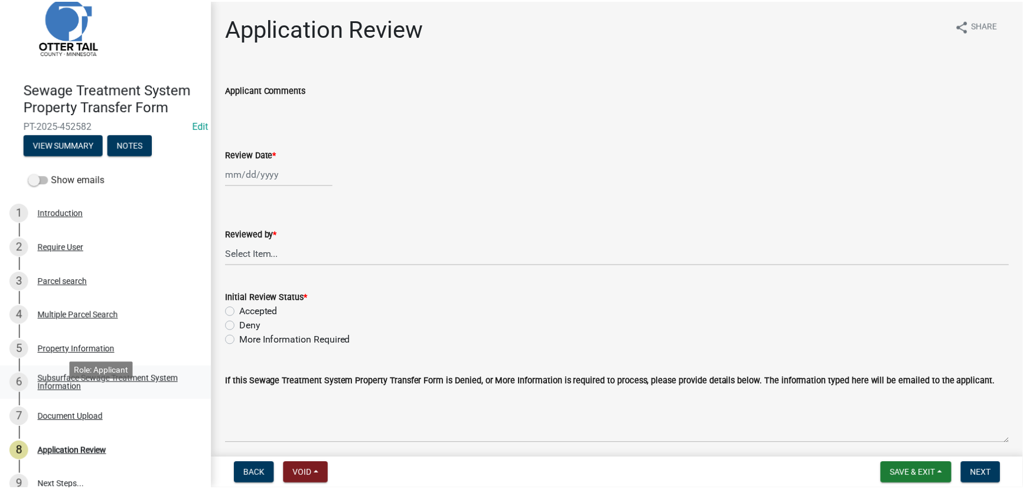
scroll to position [50, 0]
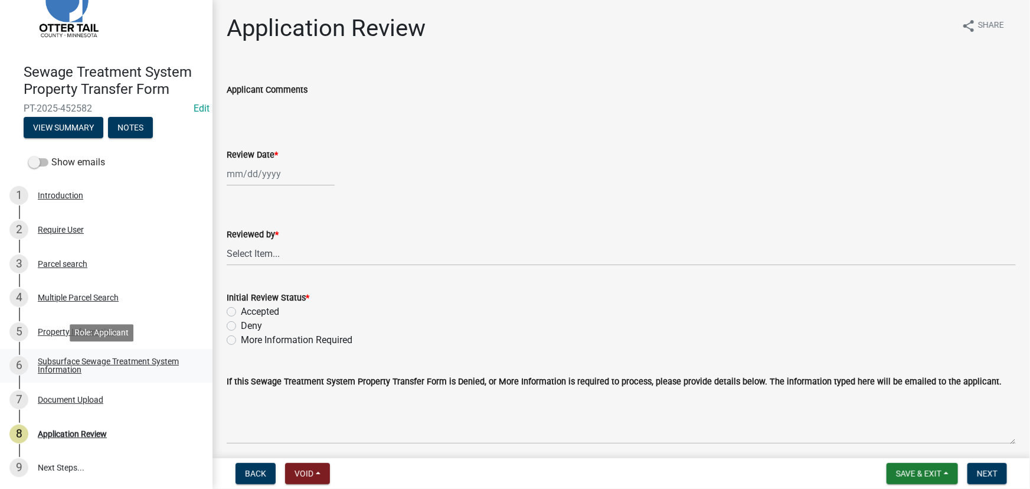
click at [70, 367] on div "Subsurface Sewage Treatment System Information" at bounding box center [116, 365] width 156 height 17
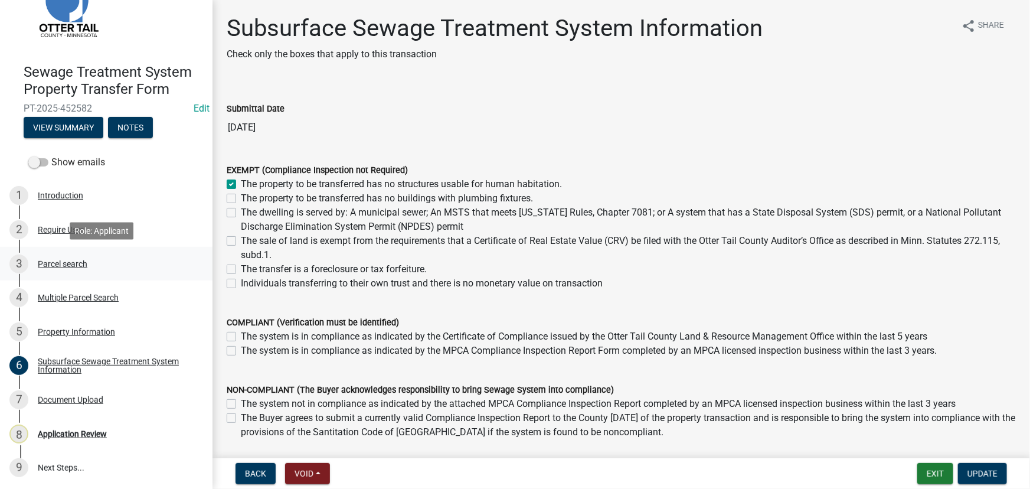
click at [60, 260] on div "Parcel search" at bounding box center [63, 264] width 50 height 8
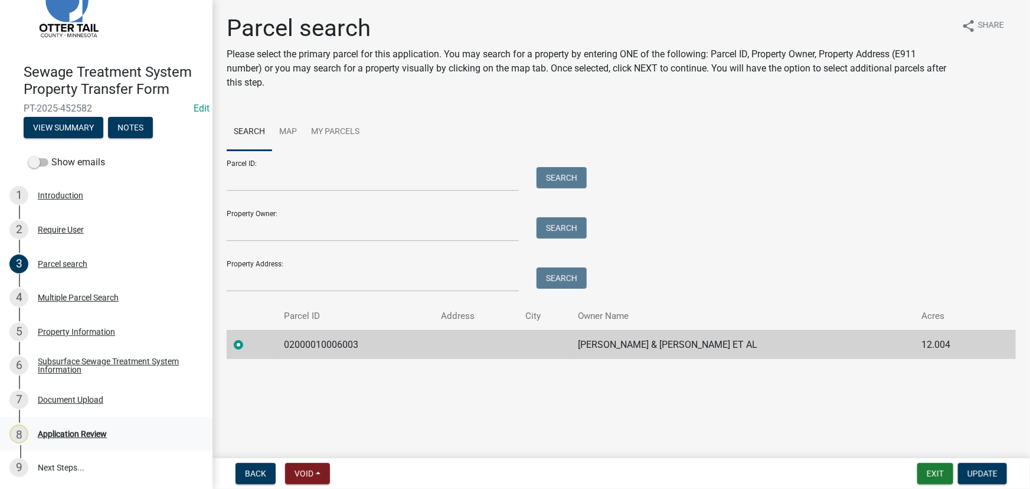
click at [81, 420] on link "8 Application Review" at bounding box center [106, 434] width 213 height 34
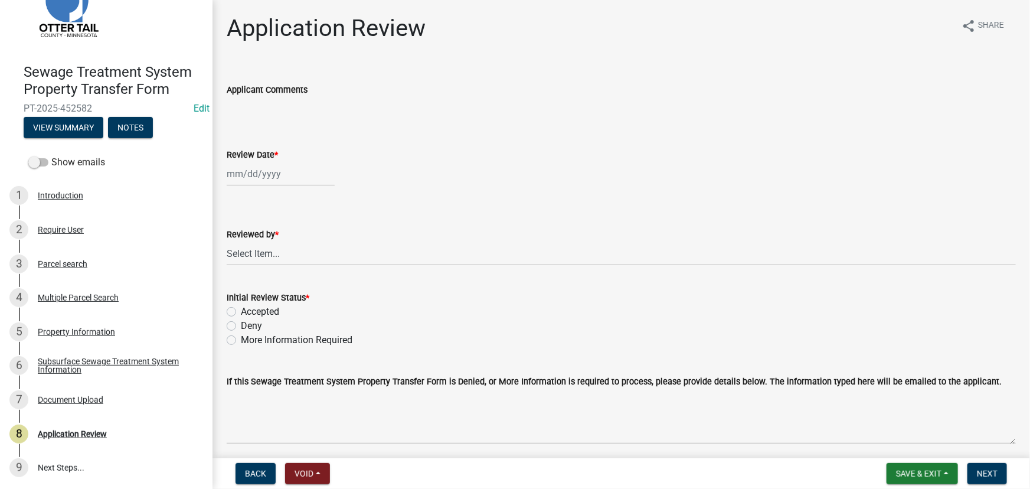
select select "9"
select select "2025"
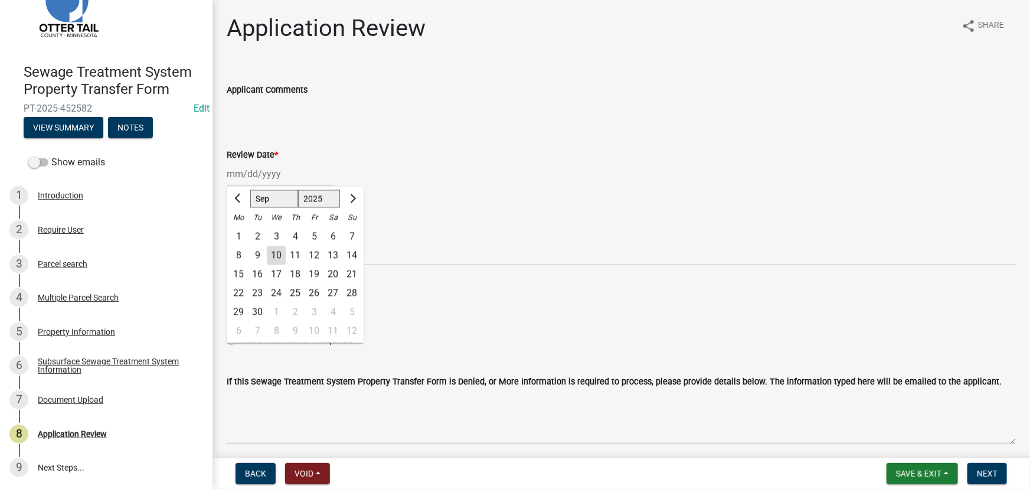
drag, startPoint x: 265, startPoint y: 171, endPoint x: 279, endPoint y: 185, distance: 20.0
click at [265, 171] on div "Jan Feb Mar Apr May Jun Jul Aug Sep Oct Nov Dec 1525 1526 1527 1528 1529 1530 1…" at bounding box center [281, 174] width 108 height 24
click at [276, 248] on div "10" at bounding box center [276, 255] width 19 height 19
type input "09/10/2025"
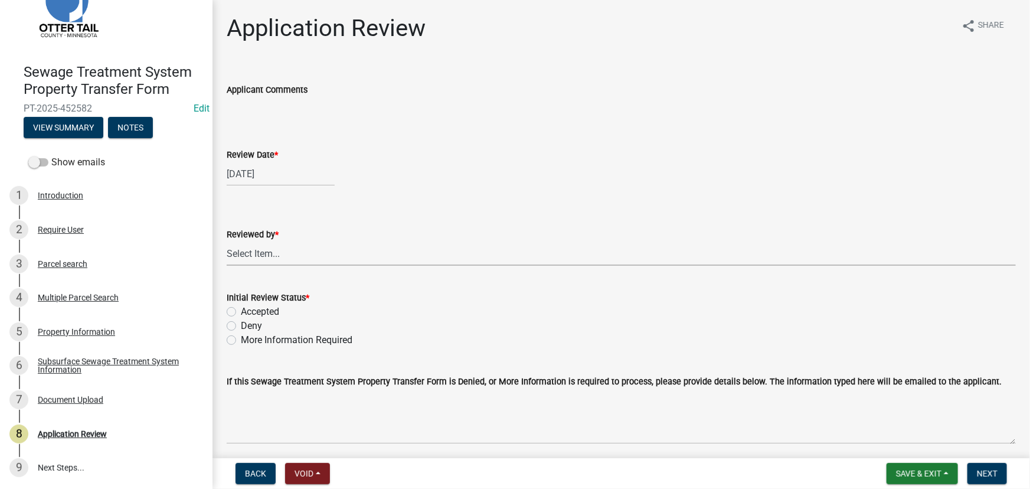
click at [276, 248] on select "Select Item... Alexis Newark Amy Busko Andrea Perales Brittany Tollefson Christ…" at bounding box center [622, 254] width 790 height 24
click at [227, 242] on select "Select Item... Alexis Newark Amy Busko Andrea Perales Brittany Tollefson Christ…" at bounding box center [622, 254] width 790 height 24
select select "190fd4c8-42ef-492b-a4a0-a0213555944c"
click at [255, 305] on label "Accepted" at bounding box center [260, 312] width 38 height 14
click at [249, 305] on input "Accepted" at bounding box center [245, 309] width 8 height 8
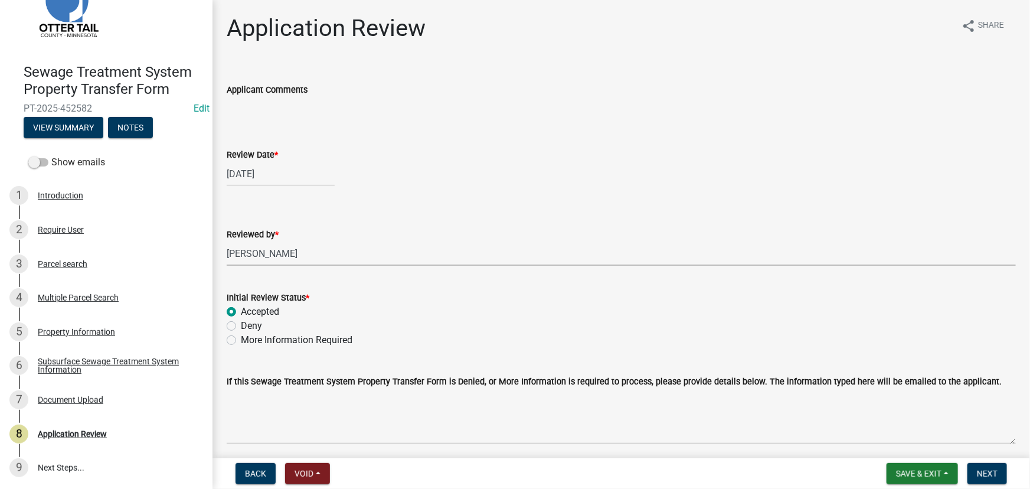
radio input "true"
click at [979, 486] on nav "Back Void Withdraw Lock Expire Void Save & Exit Save Save & Exit Next" at bounding box center [622, 473] width 818 height 31
click at [981, 475] on span "Next" at bounding box center [987, 473] width 21 height 9
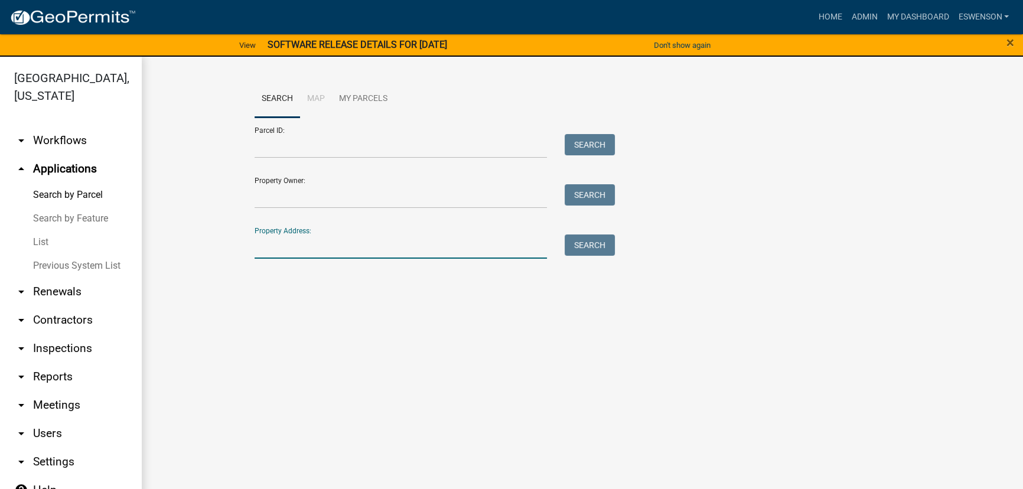
click at [301, 245] on input "Property Address:" at bounding box center [401, 246] width 292 height 24
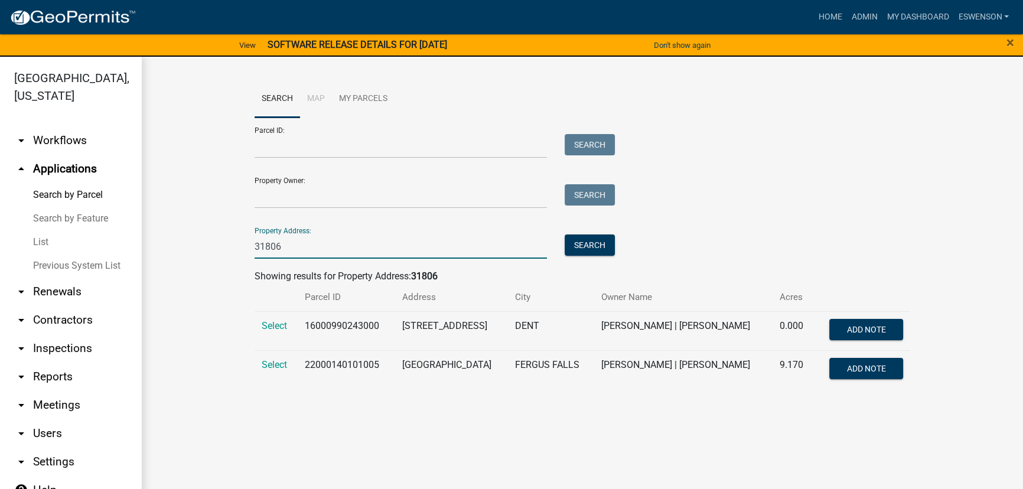
type input "31806"
click at [294, 325] on td "Select" at bounding box center [276, 330] width 43 height 39
click at [260, 329] on td "Select" at bounding box center [276, 330] width 43 height 39
click at [265, 325] on span "Select" at bounding box center [274, 325] width 25 height 11
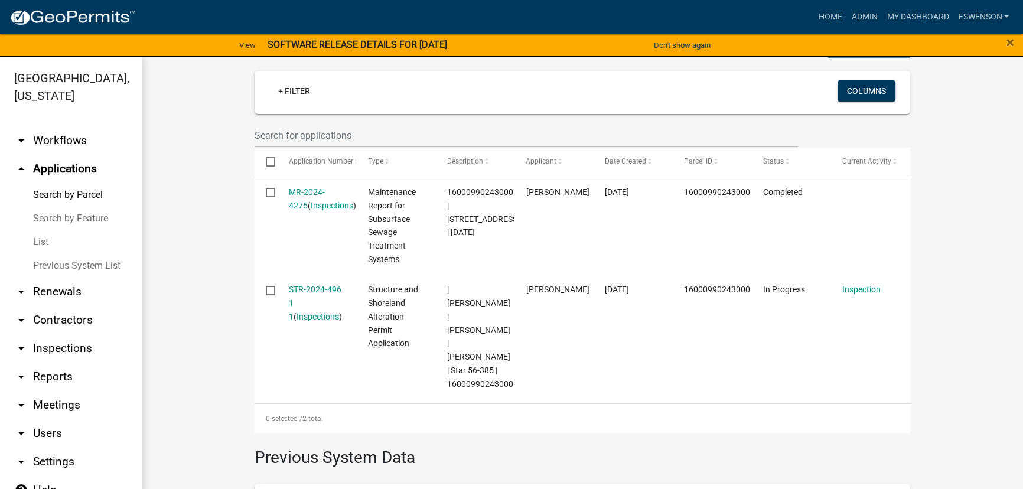
scroll to position [319, 0]
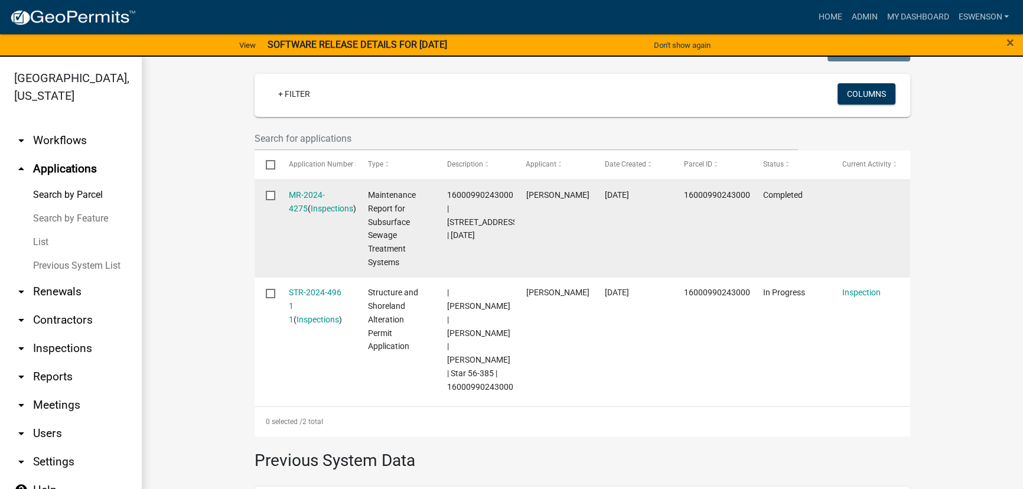
drag, startPoint x: 521, startPoint y: 403, endPoint x: 456, endPoint y: 244, distance: 171.6
click at [456, 244] on div "Select Application Number Type Description Applicant Date Created Parcel ID Sta…" at bounding box center [582, 294] width 655 height 286
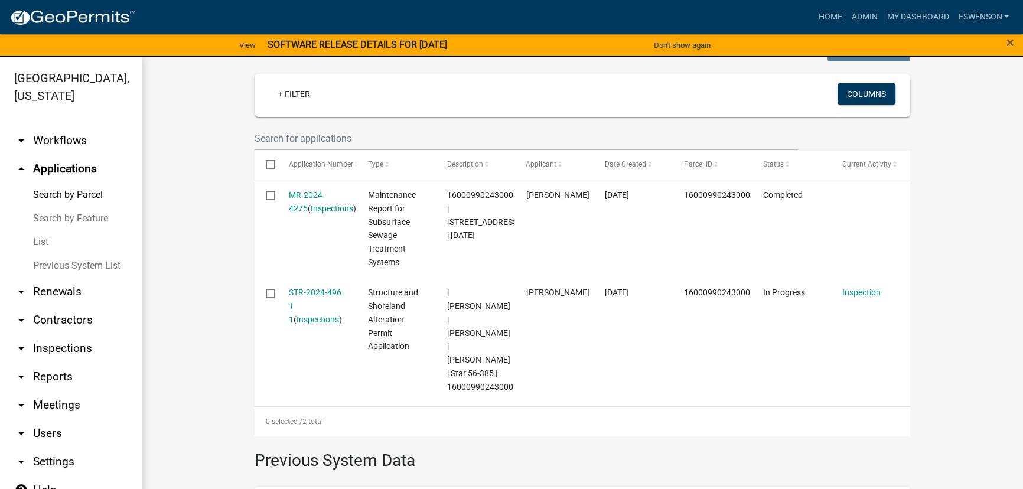
click at [171, 277] on wm-workflow-application-search-view "Search Map My Parcels Parcel ID: Search Property Owner: Search Property Address…" at bounding box center [582, 207] width 834 height 892
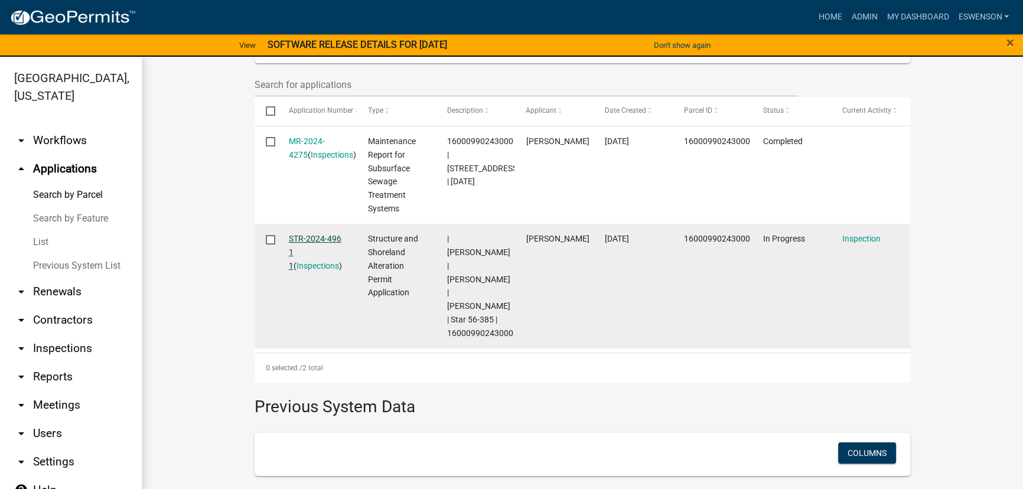
click at [298, 238] on link "STR-2024-496 1 1" at bounding box center [315, 252] width 53 height 37
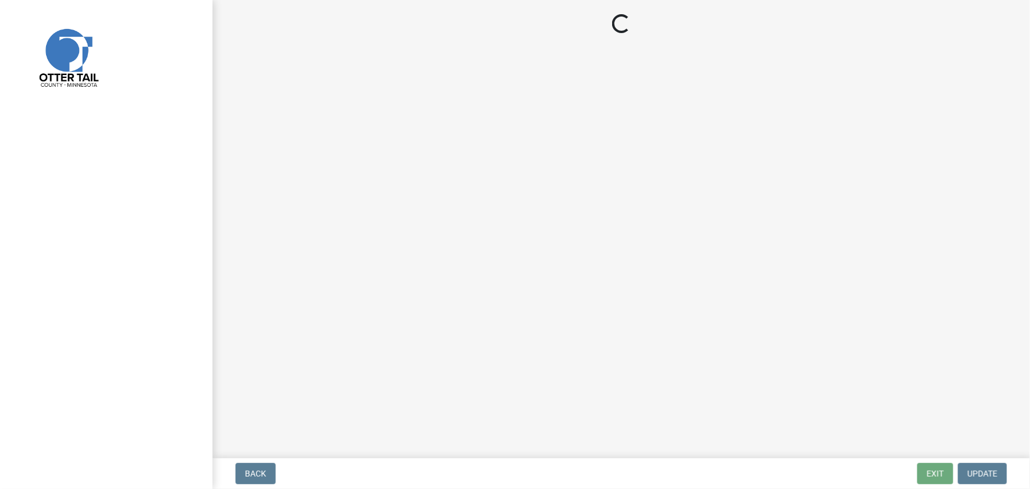
select select "710d5f49-2663-4e73-9718-d0c4e189f5ed"
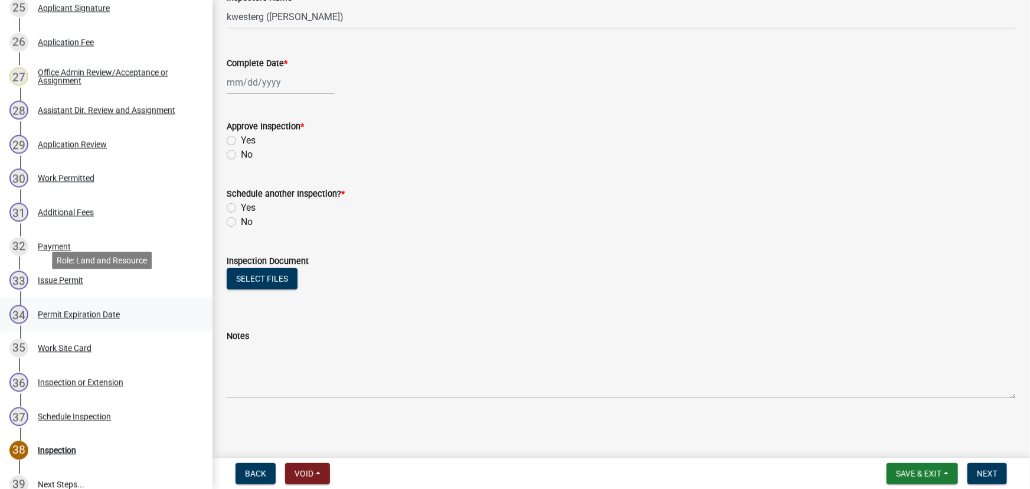
scroll to position [1057, 0]
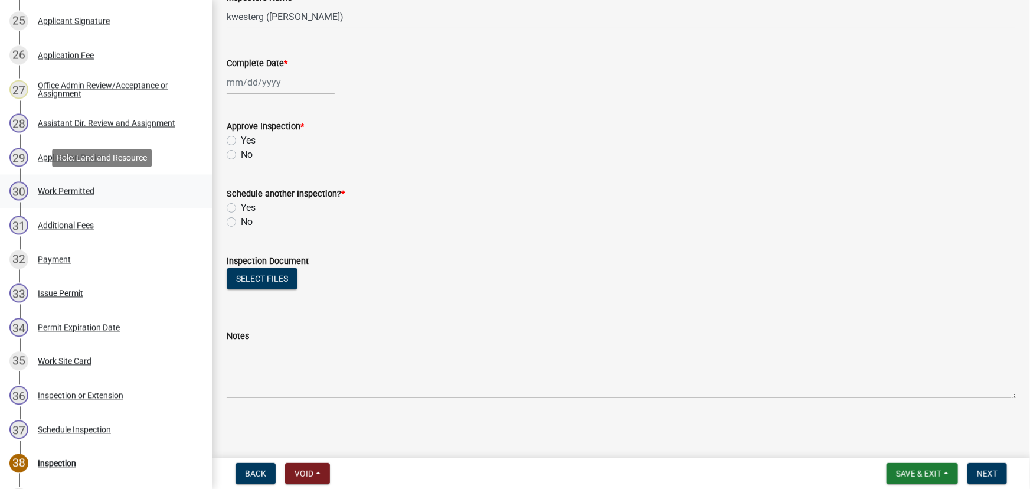
click at [81, 191] on div "Work Permitted" at bounding box center [66, 191] width 57 height 8
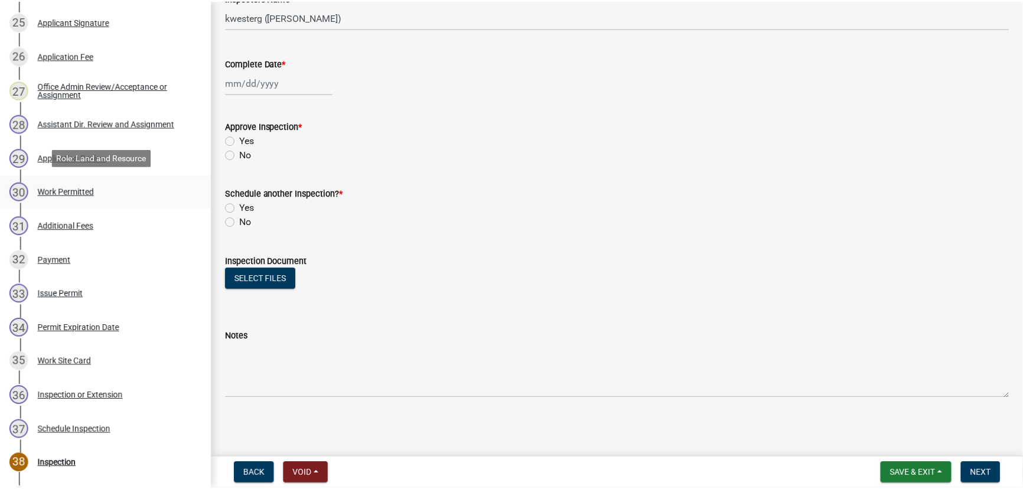
scroll to position [0, 0]
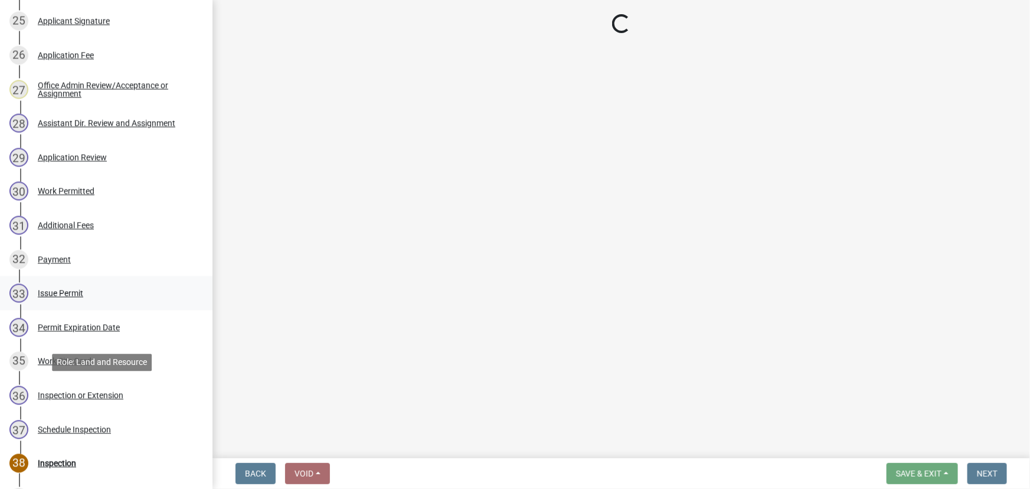
select select "b1ab52ec-9759-48a2-a5bb-a8b7da6cd639"
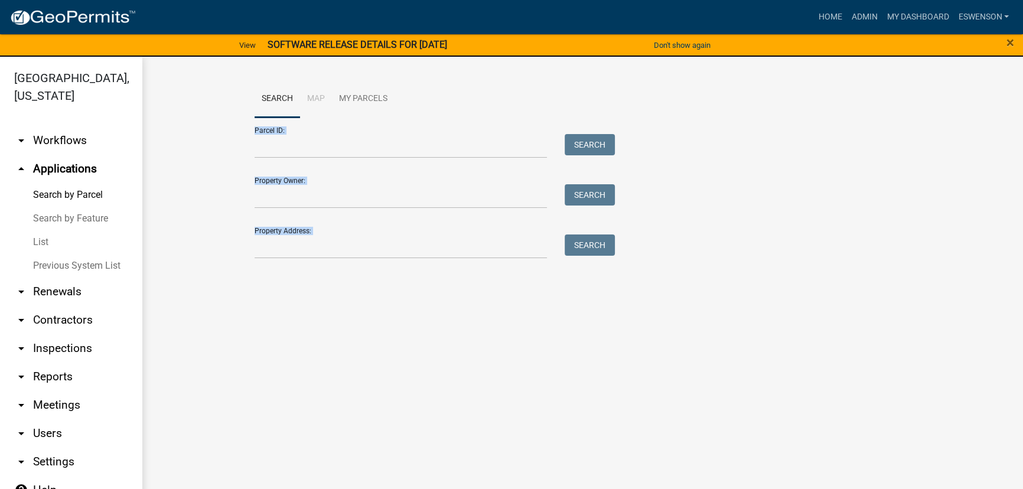
drag, startPoint x: 648, startPoint y: 94, endPoint x: 816, endPoint y: 236, distance: 220.0
click at [816, 236] on div "Search Map My Parcels Parcel ID: Search Property Owner: Search Property Address…" at bounding box center [582, 175] width 881 height 236
click at [816, 236] on div "Parcel ID: Search Property Owner: Search Property Address: Search" at bounding box center [582, 188] width 655 height 141
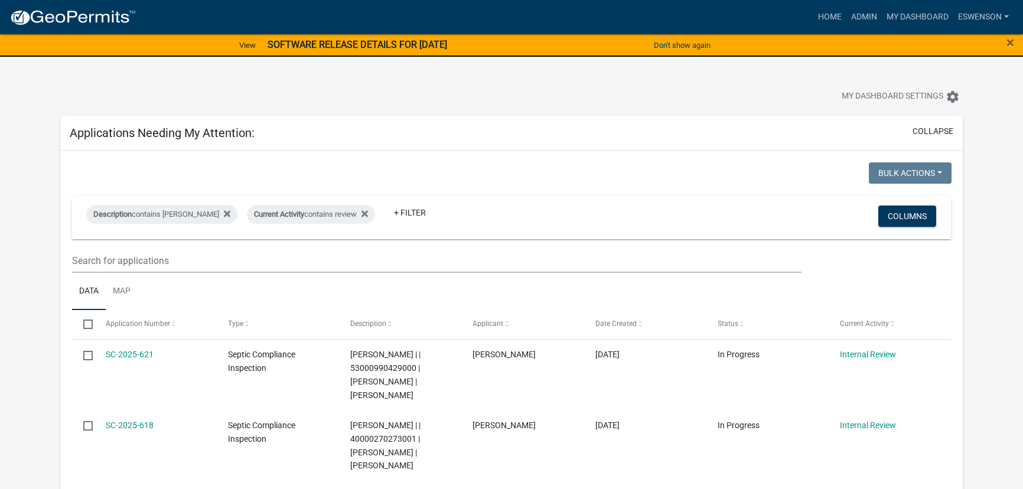
select select "3: 100"
